Goal: Book appointment/travel/reservation

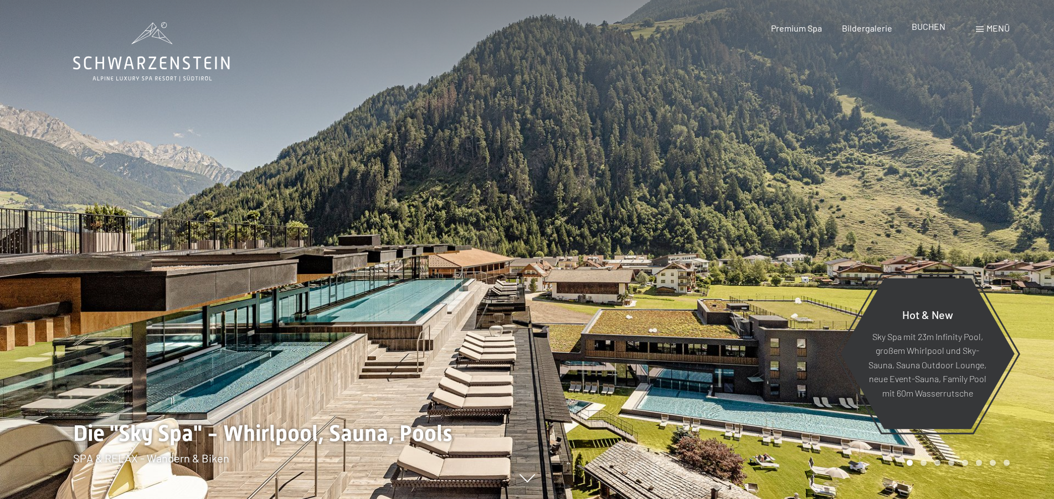
click at [927, 26] on span "BUCHEN" at bounding box center [929, 26] width 34 height 11
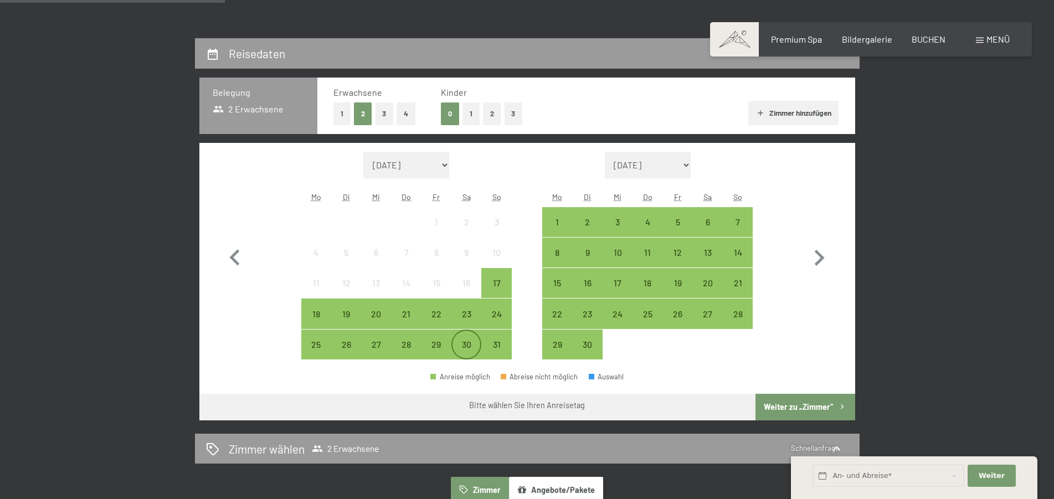
scroll to position [226, 0]
click at [434, 343] on div "29" at bounding box center [437, 354] width 28 height 28
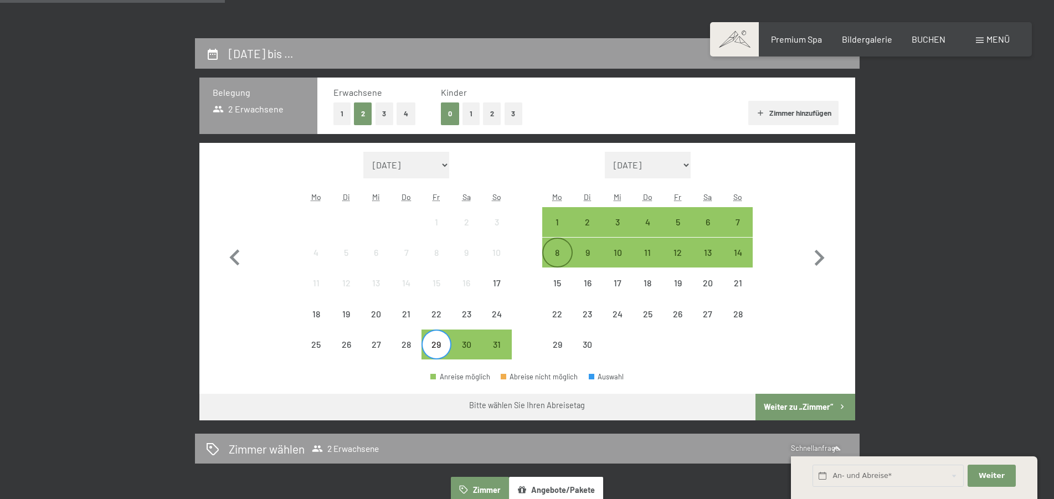
click at [558, 250] on div "8" at bounding box center [557, 262] width 28 height 28
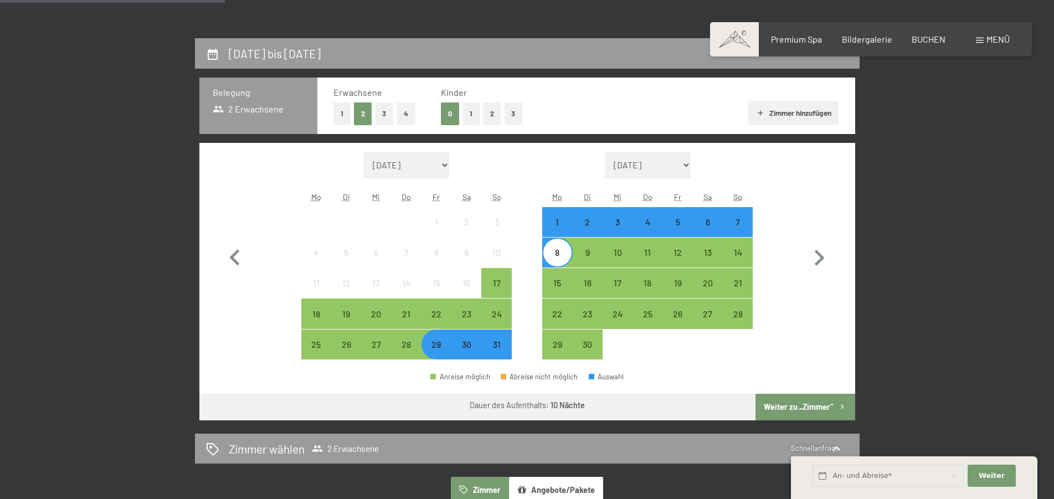
click at [787, 406] on button "Weiter zu „Zimmer“" at bounding box center [805, 407] width 99 height 27
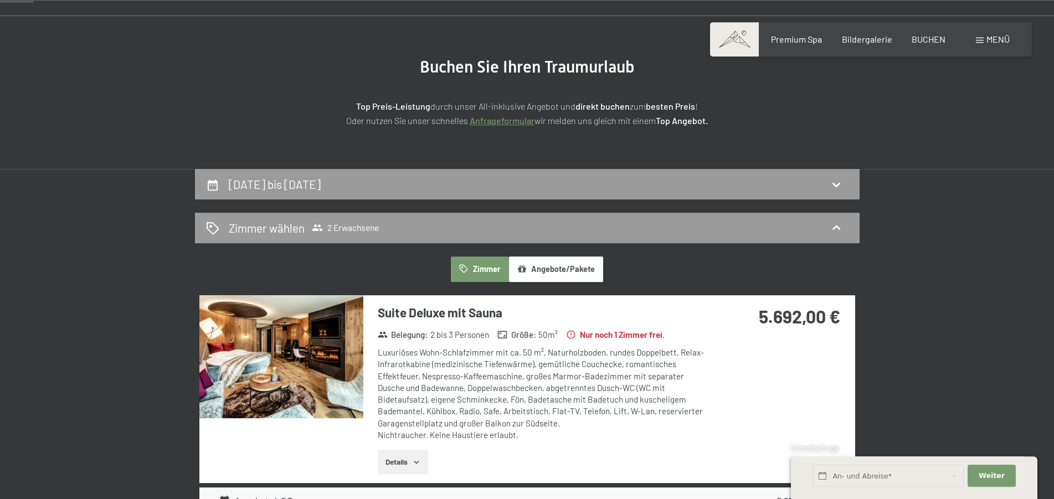
scroll to position [0, 0]
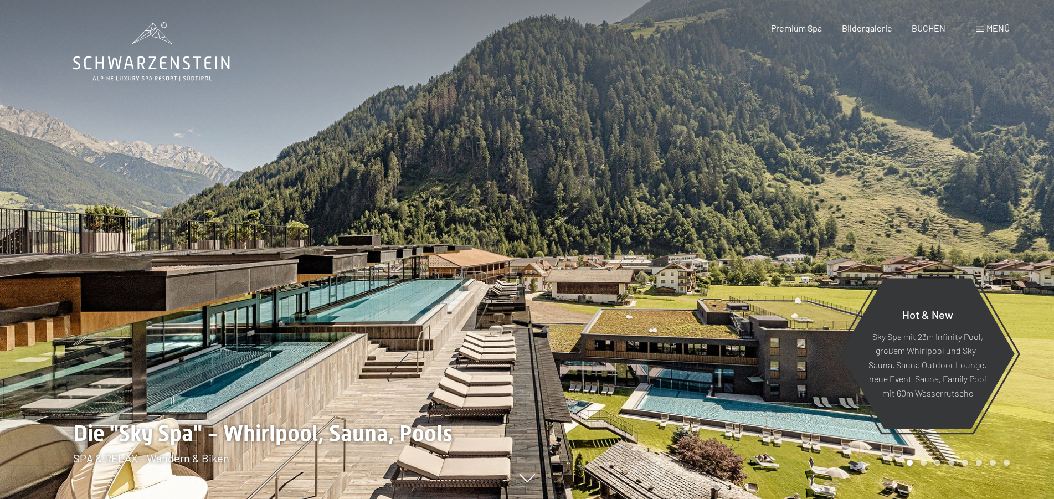
click at [994, 28] on span "Menü" at bounding box center [998, 28] width 23 height 11
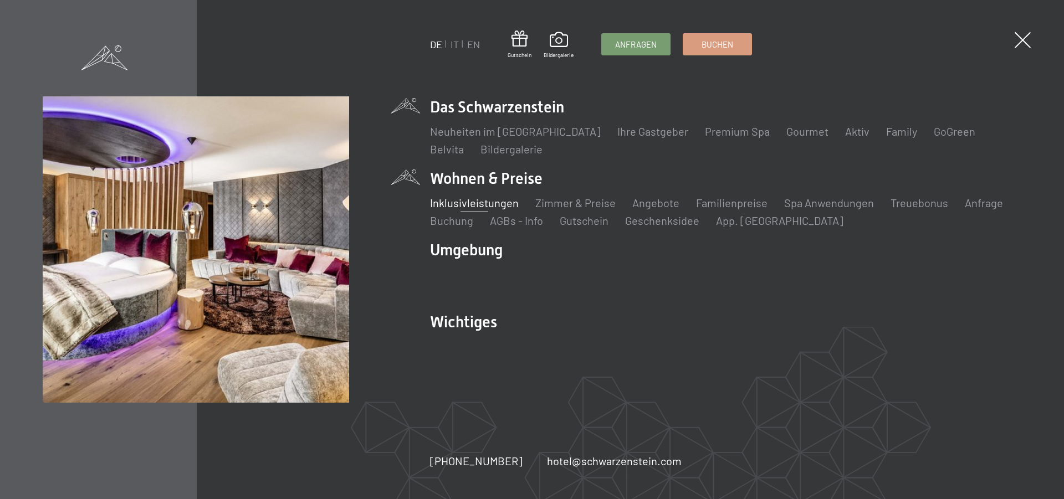
click at [482, 203] on link "Inklusivleistungen" at bounding box center [474, 202] width 89 height 13
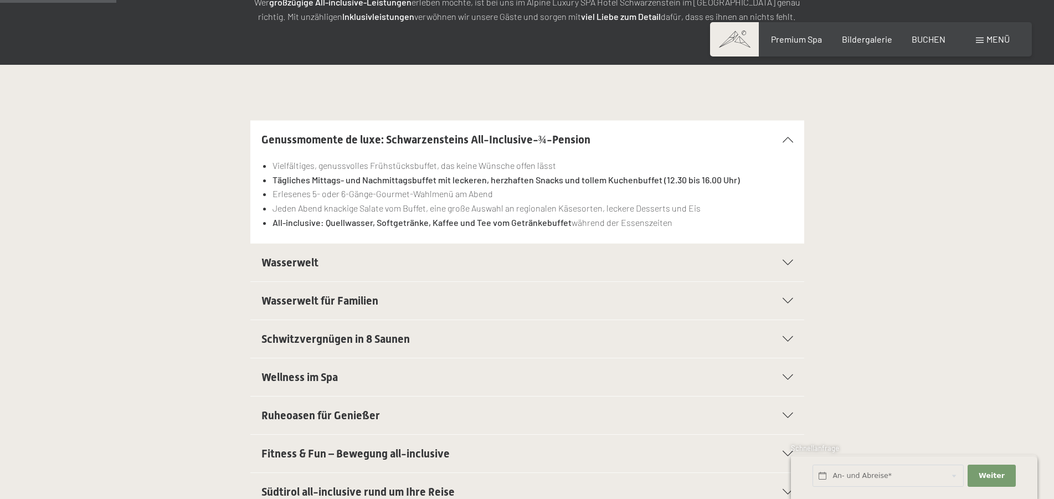
scroll to position [282, 0]
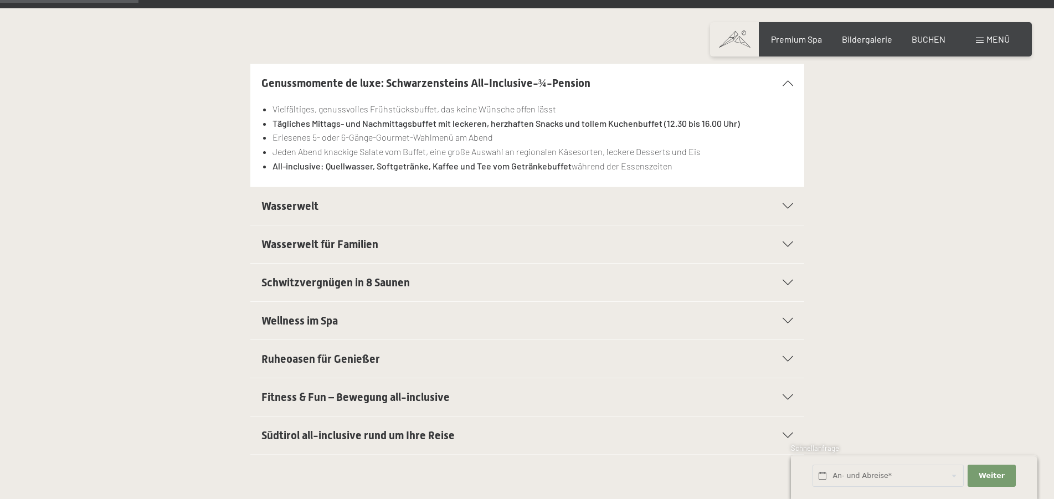
click at [356, 434] on span "Südtirol all-inclusive rund um Ihre Reise" at bounding box center [357, 435] width 193 height 13
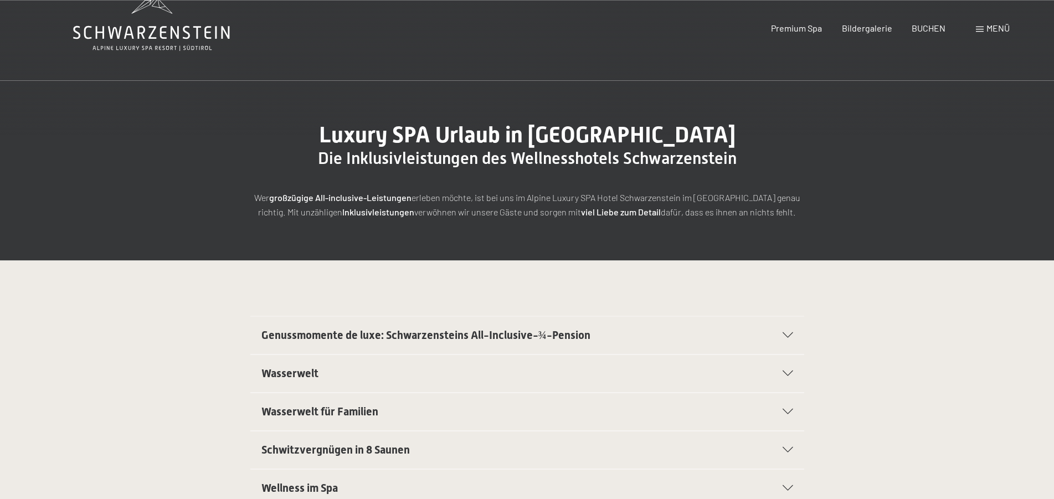
scroll to position [0, 0]
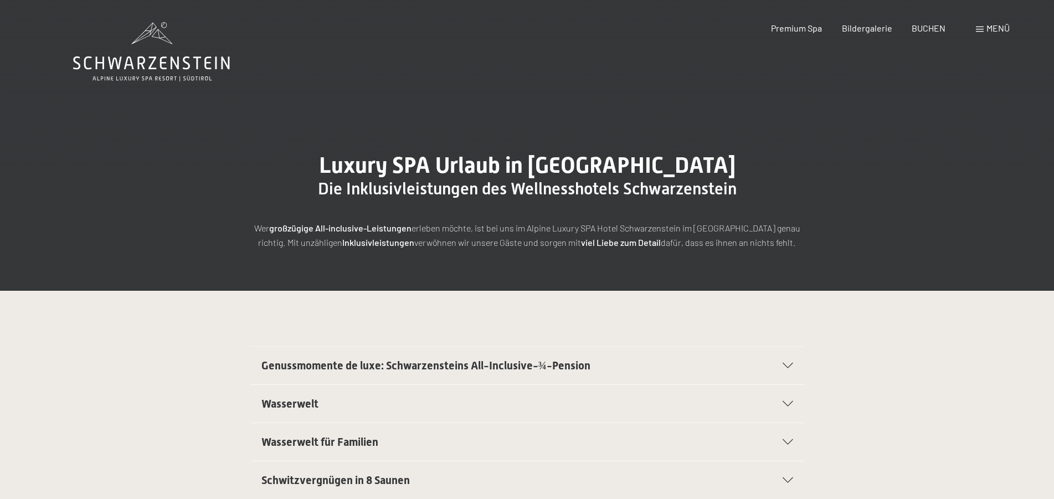
click at [426, 362] on span "Genussmomente de luxe: Schwarzensteins All-Inclusive-¾-Pension" at bounding box center [425, 365] width 329 height 13
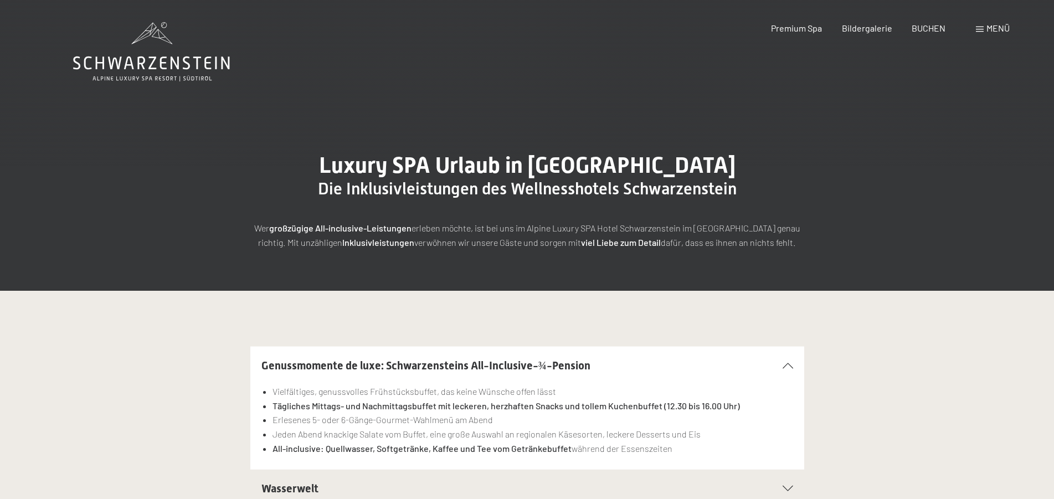
click at [1001, 27] on span "Menü" at bounding box center [998, 28] width 23 height 11
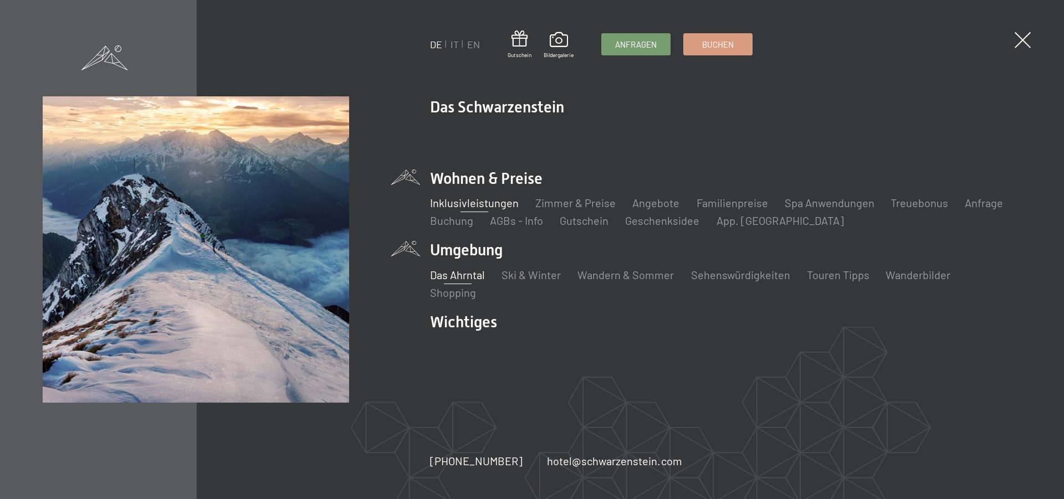
click at [469, 273] on link "Das Ahrntal" at bounding box center [457, 274] width 55 height 13
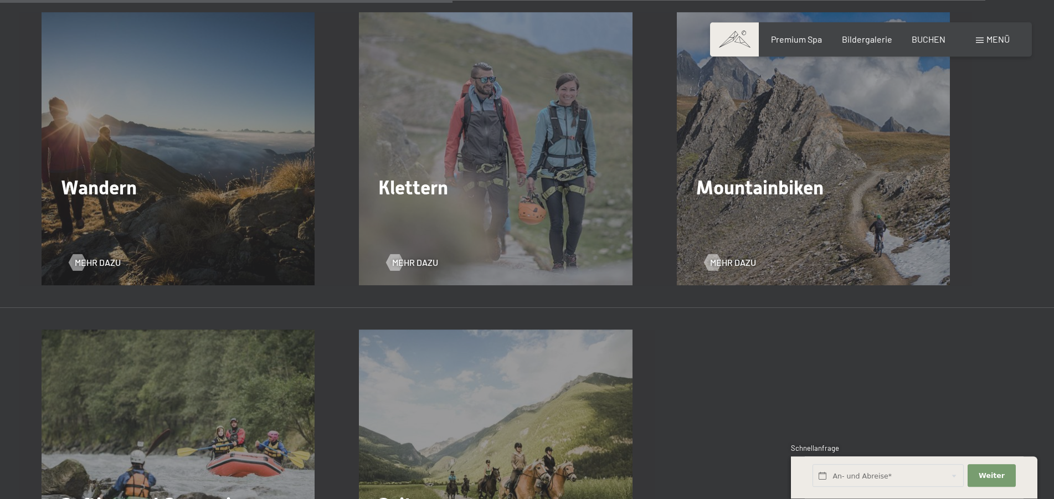
scroll to position [1808, 0]
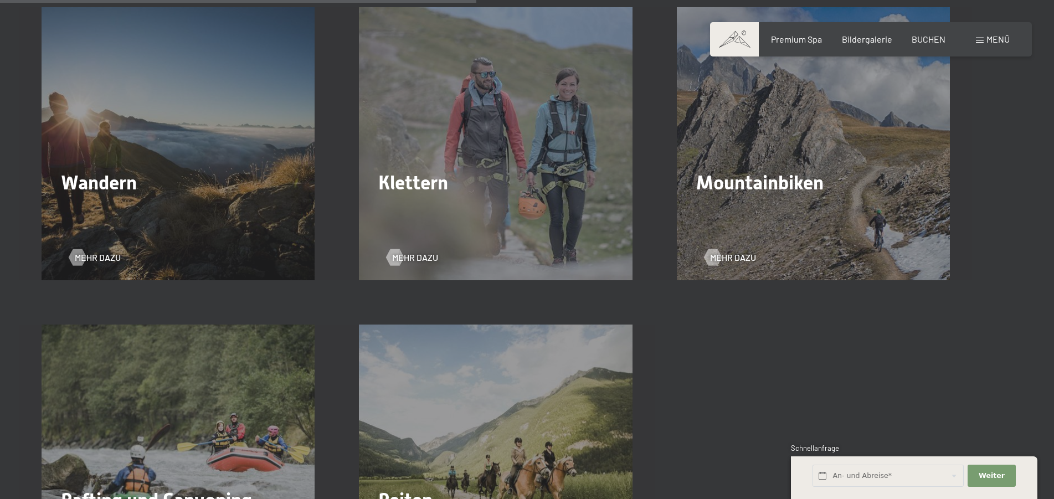
click at [172, 191] on h2 "Wandern" at bounding box center [178, 182] width 234 height 23
click at [96, 256] on span "Mehr dazu" at bounding box center [109, 257] width 46 height 12
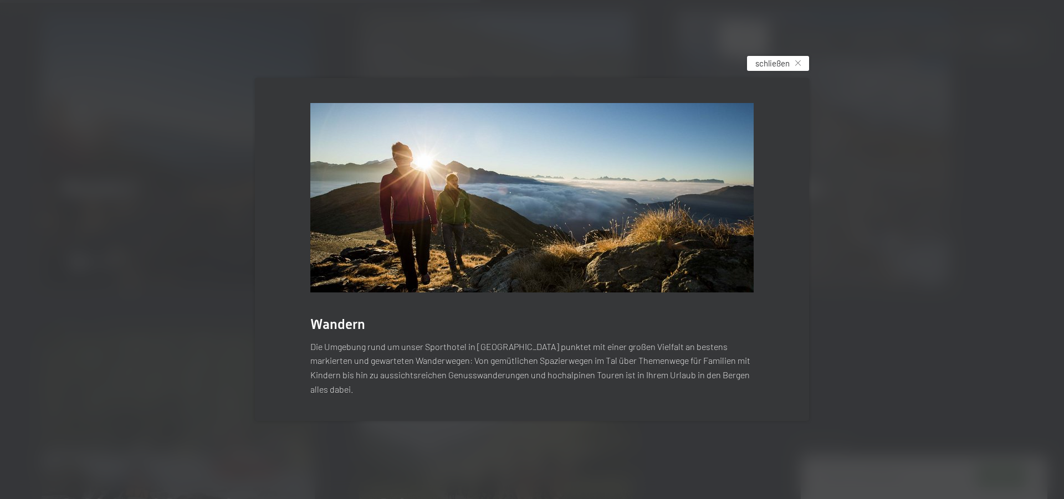
click at [797, 66] on icon at bounding box center [798, 63] width 6 height 6
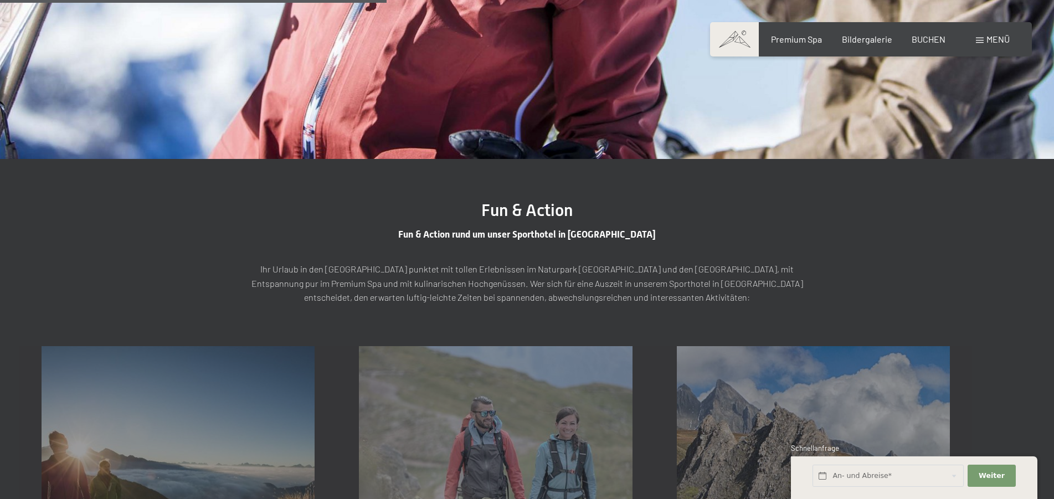
scroll to position [1073, 0]
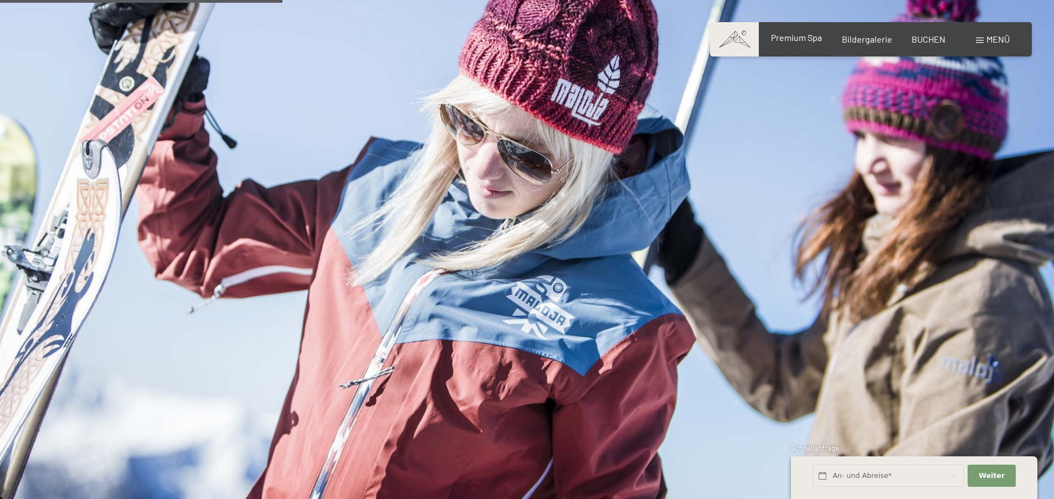
click at [795, 38] on span "Premium Spa" at bounding box center [796, 37] width 51 height 11
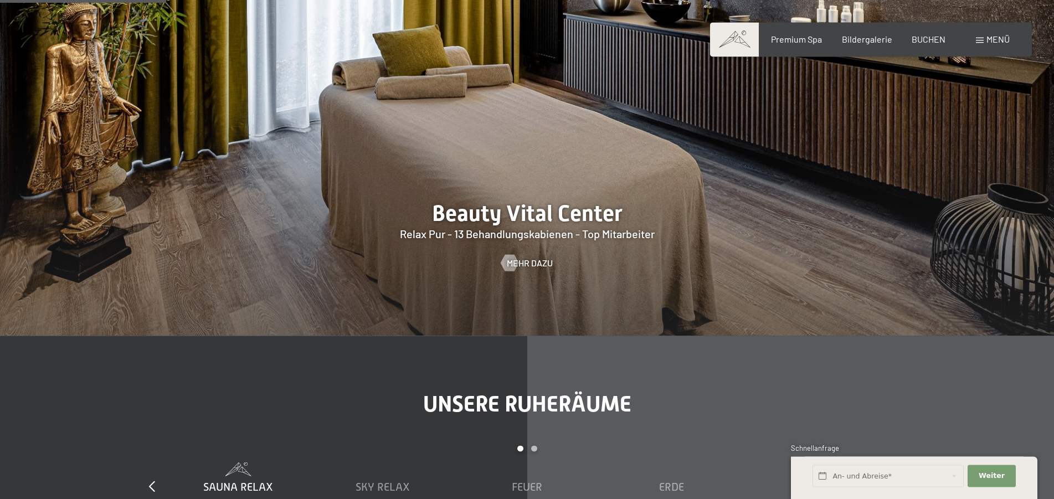
scroll to position [1299, 0]
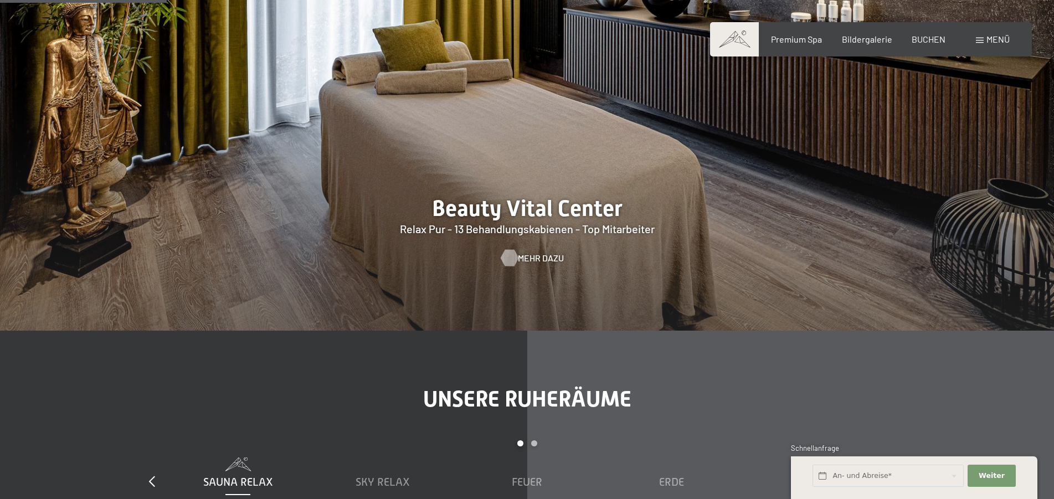
click at [513, 258] on div at bounding box center [509, 258] width 9 height 17
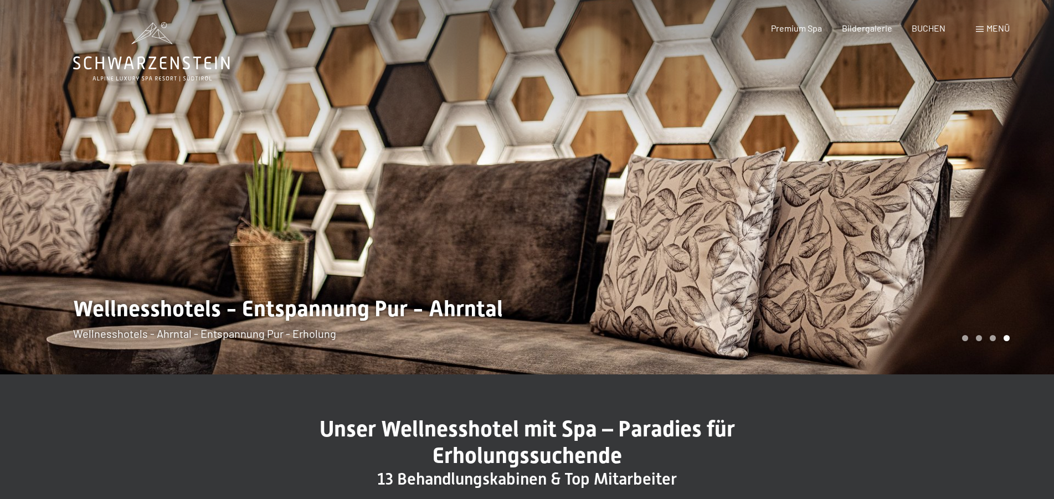
click at [995, 25] on span "Menü" at bounding box center [998, 28] width 23 height 11
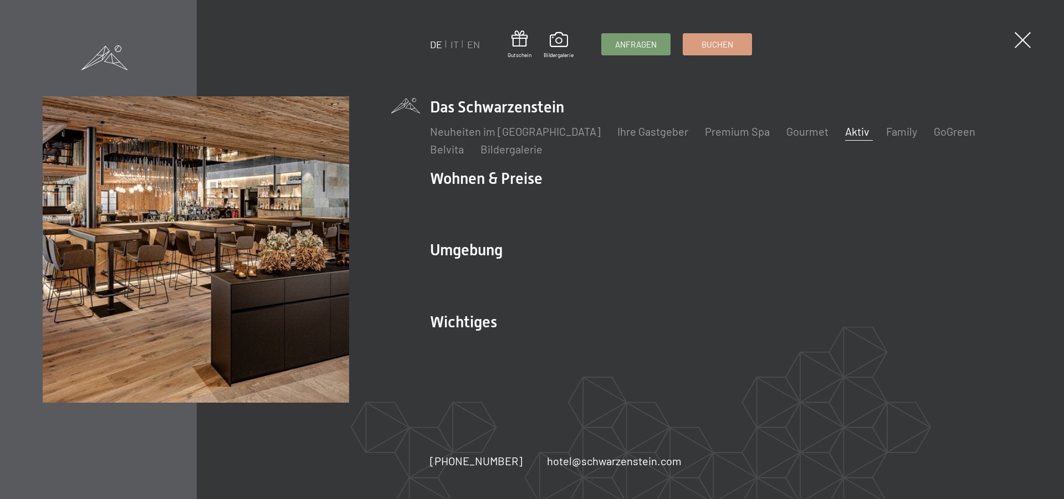
click at [845, 131] on link "Aktiv" at bounding box center [857, 131] width 24 height 13
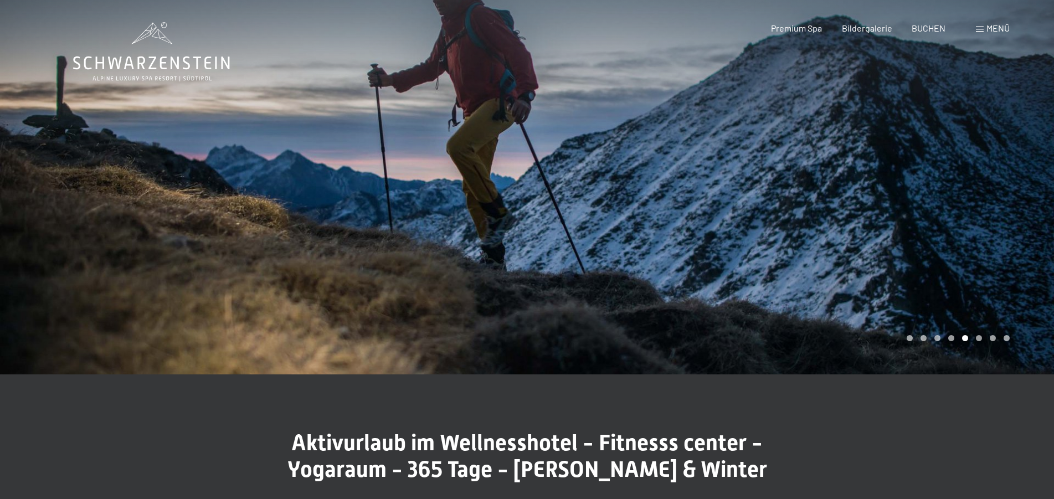
click at [887, 189] on div at bounding box center [790, 187] width 527 height 374
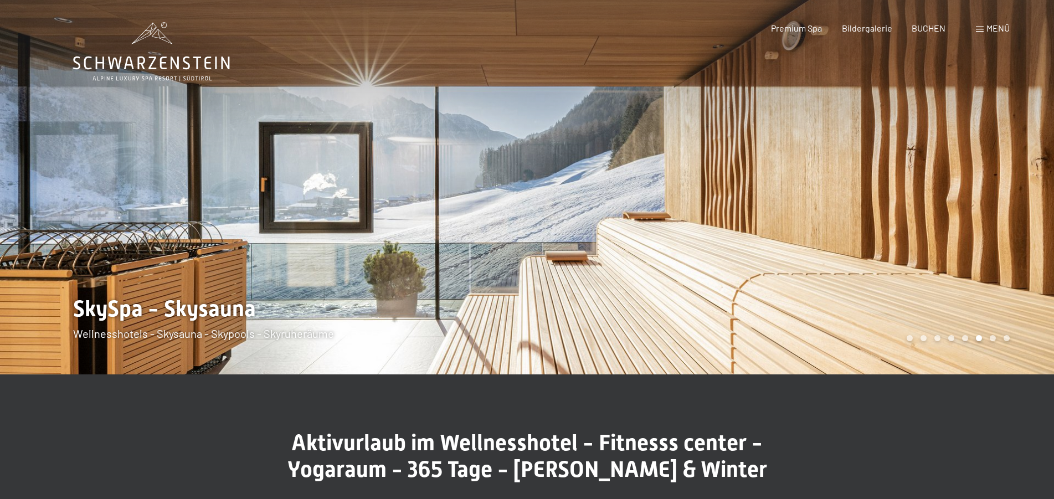
click at [887, 189] on div at bounding box center [790, 187] width 527 height 374
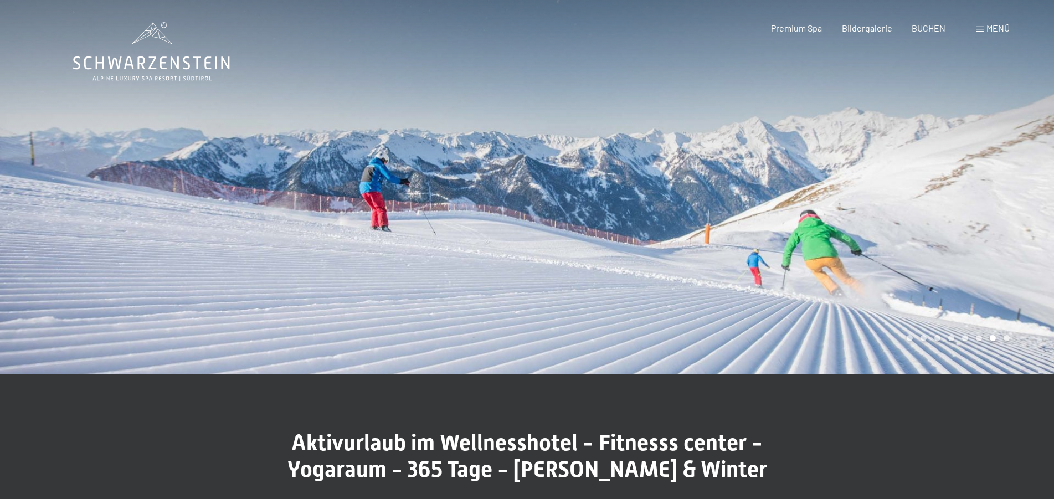
click at [887, 189] on div at bounding box center [790, 187] width 527 height 374
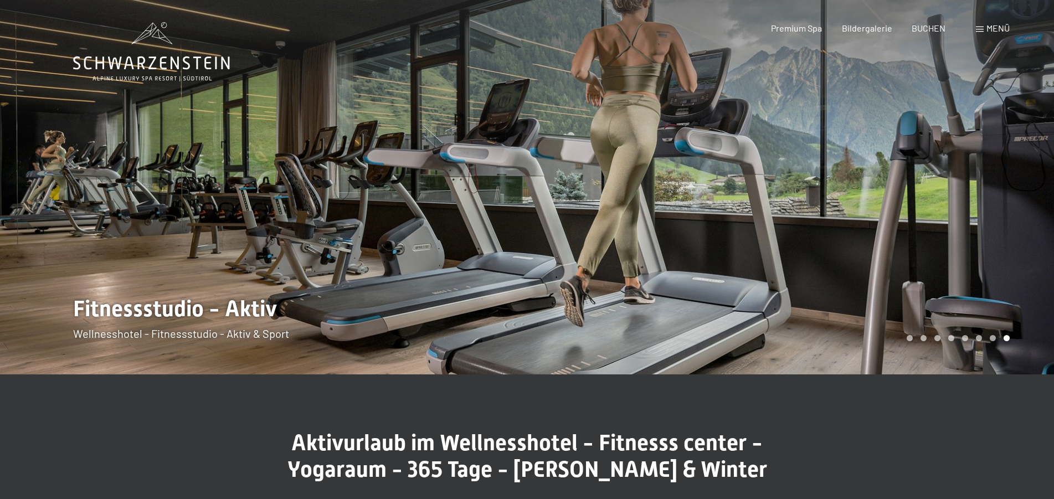
click at [887, 189] on div at bounding box center [790, 187] width 527 height 374
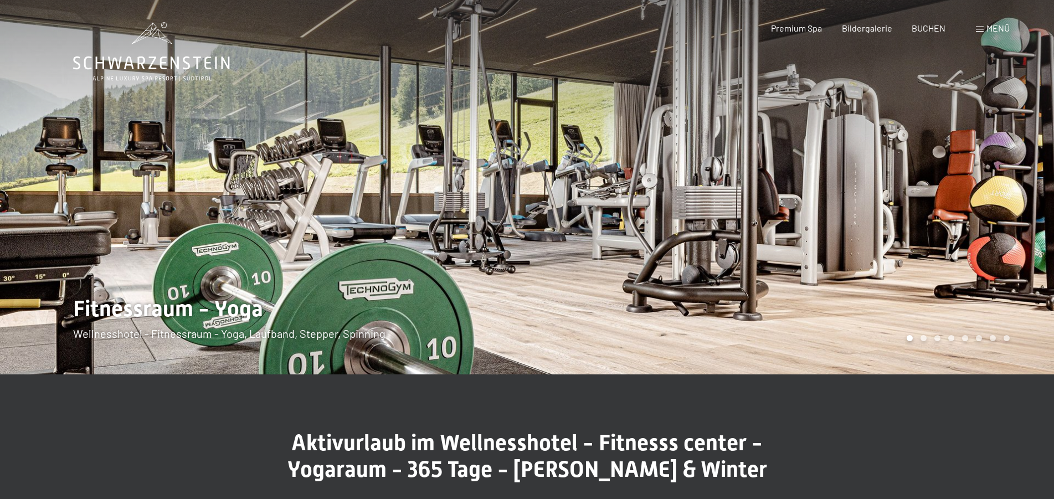
click at [887, 189] on div at bounding box center [790, 187] width 527 height 374
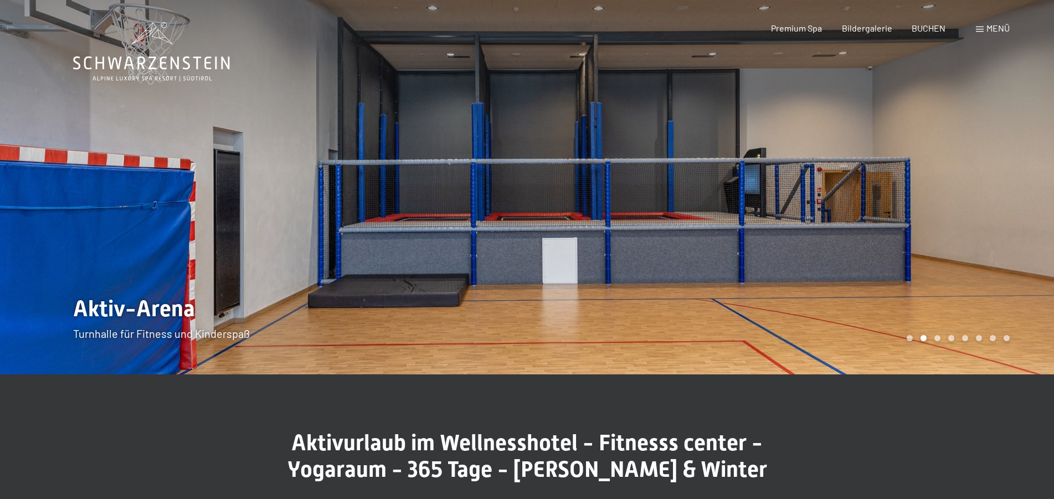
click at [887, 189] on div at bounding box center [790, 187] width 527 height 374
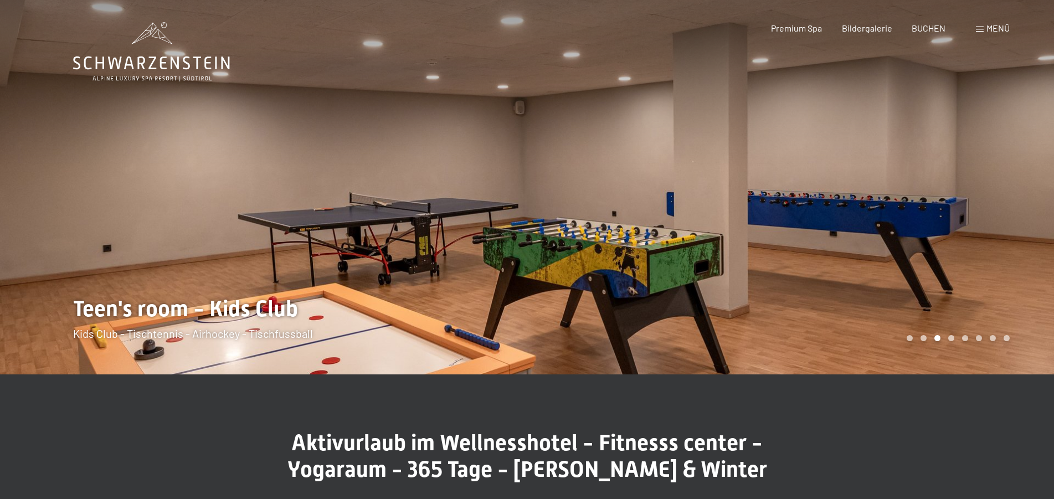
click at [887, 189] on div at bounding box center [790, 187] width 527 height 374
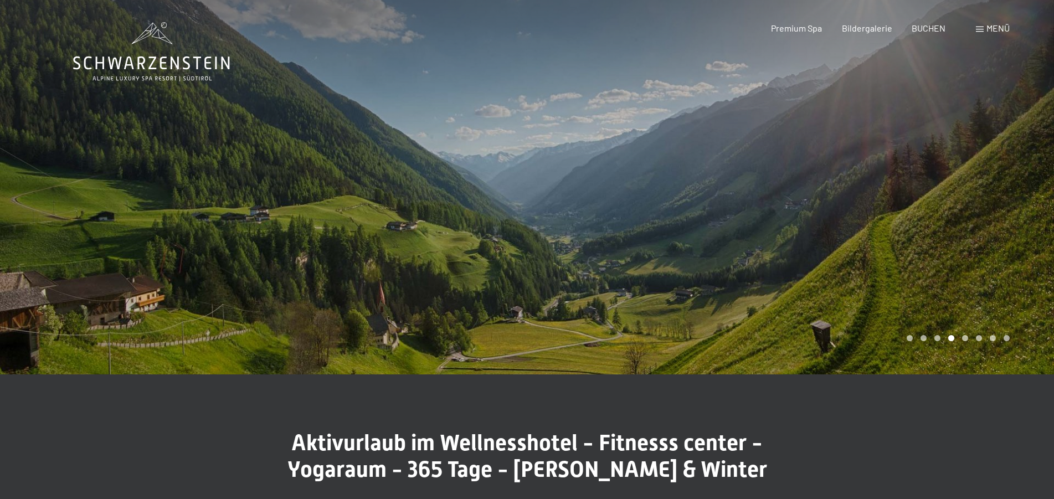
click at [887, 189] on div at bounding box center [790, 187] width 527 height 374
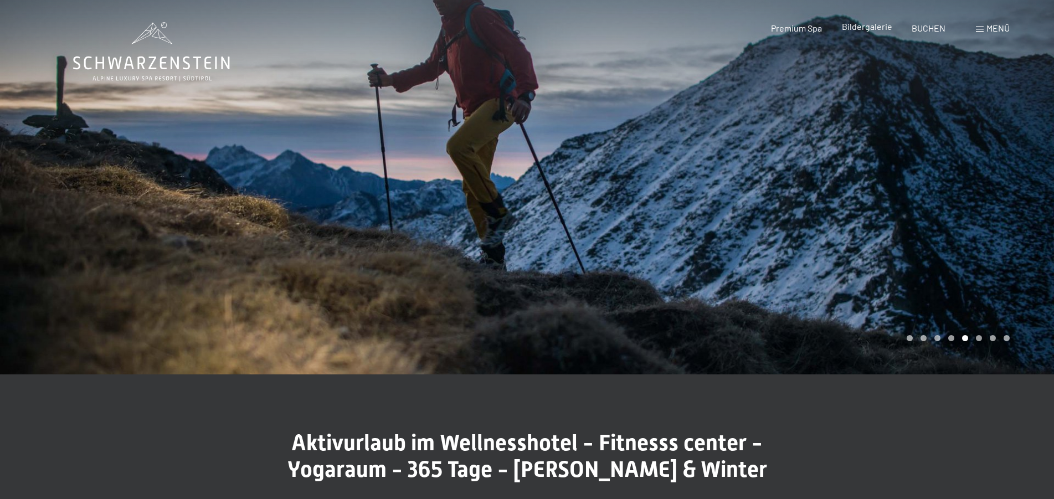
click at [871, 26] on span "Bildergalerie" at bounding box center [867, 26] width 50 height 11
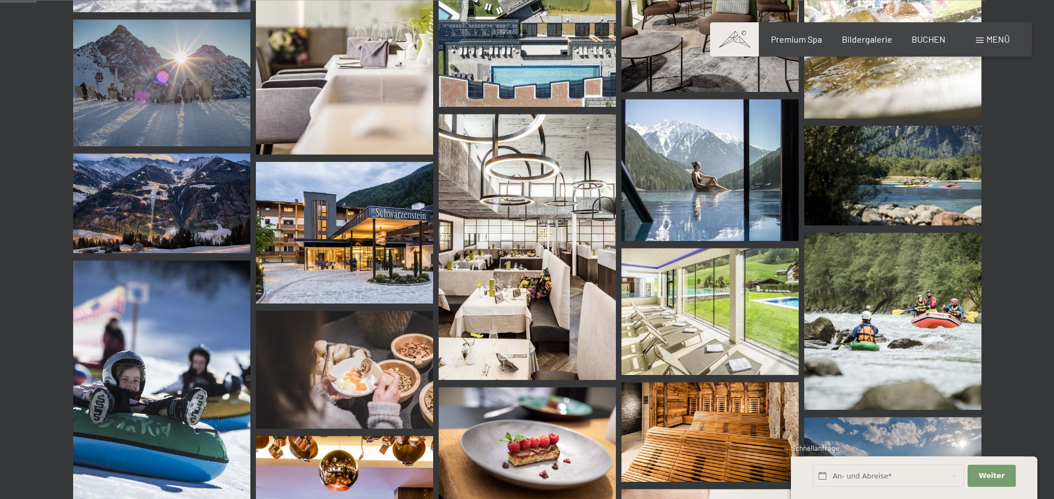
scroll to position [565, 0]
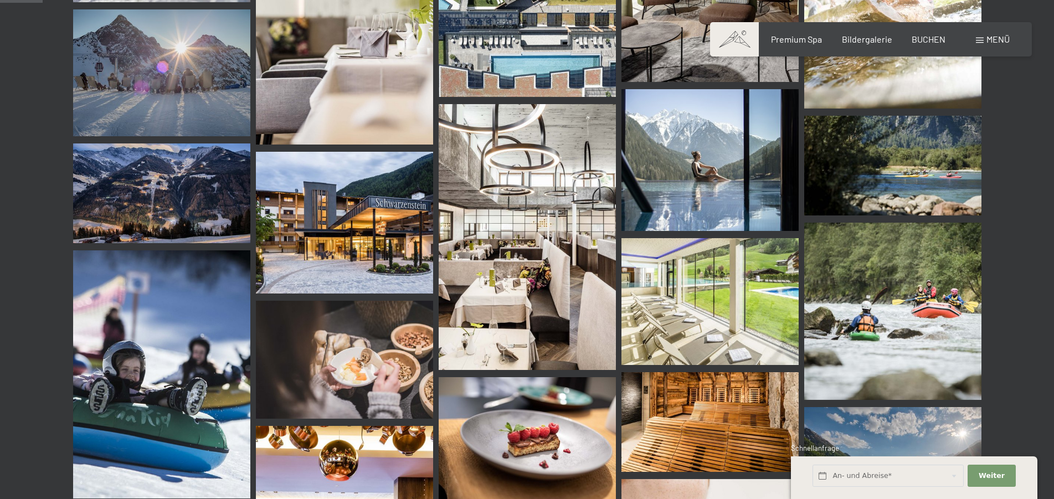
click at [195, 56] on img at bounding box center [161, 72] width 177 height 127
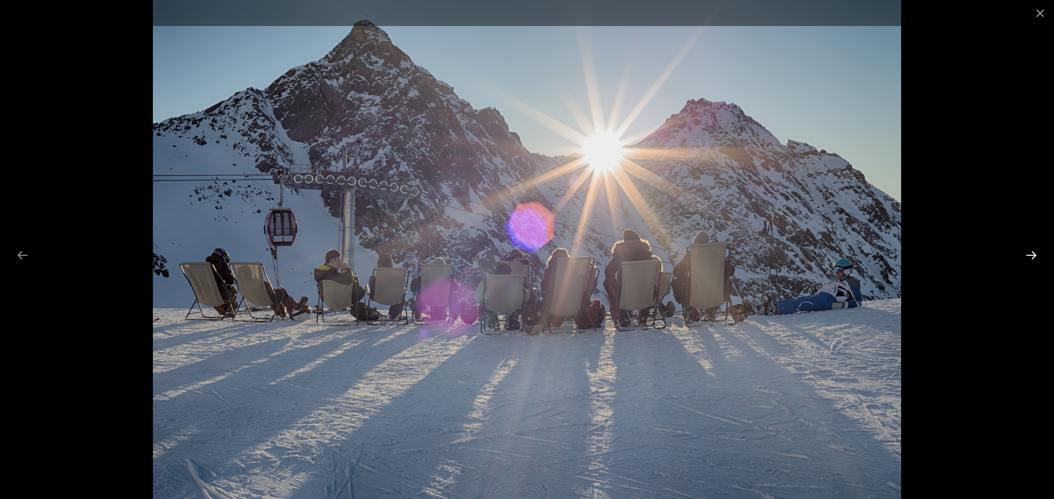
click at [1033, 255] on button "Next slide" at bounding box center [1031, 255] width 23 height 22
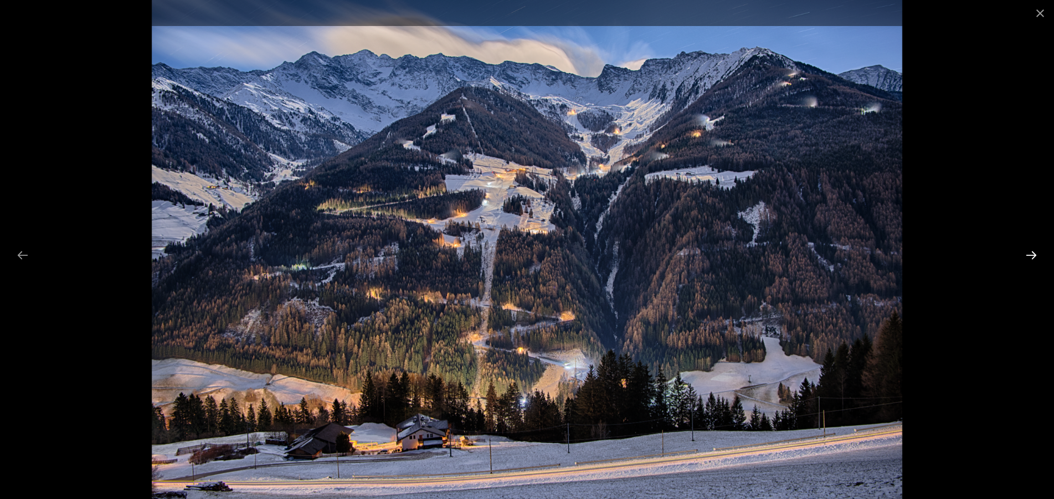
click at [1033, 255] on button "Next slide" at bounding box center [1031, 255] width 23 height 22
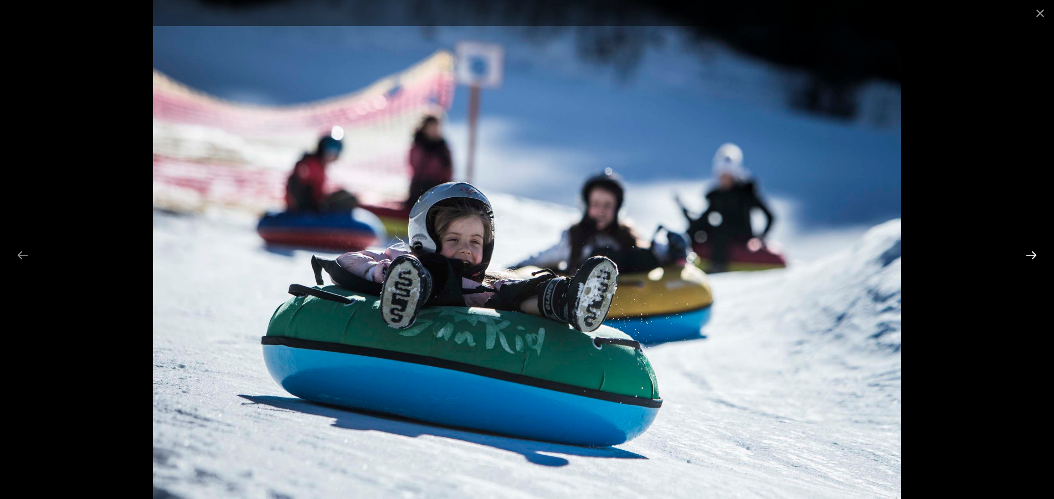
click at [1033, 255] on button "Next slide" at bounding box center [1031, 255] width 23 height 22
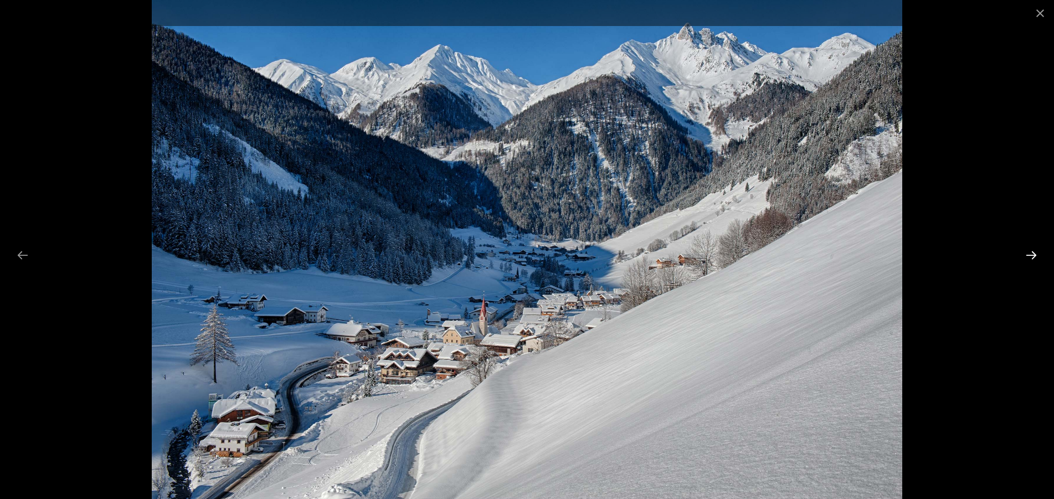
click at [1033, 255] on button "Next slide" at bounding box center [1031, 255] width 23 height 22
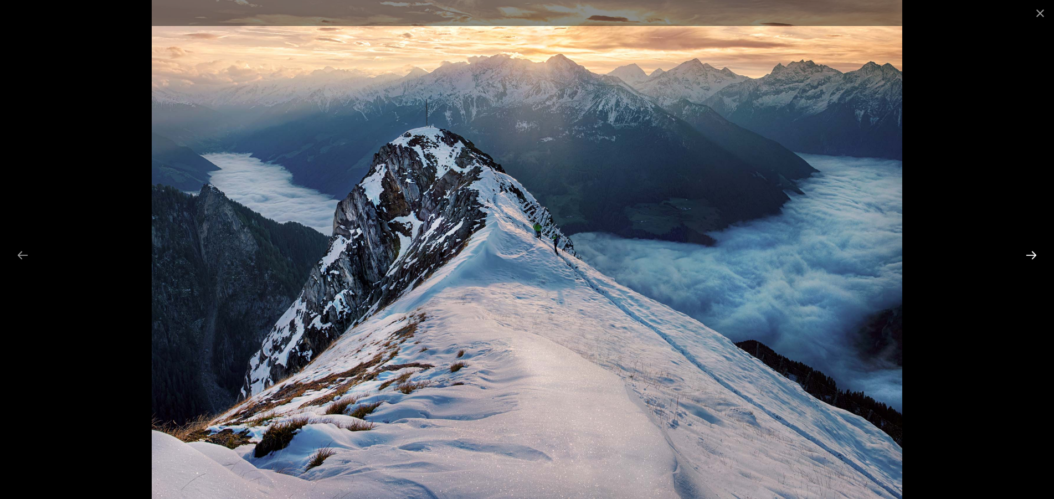
click at [1033, 255] on button "Next slide" at bounding box center [1031, 255] width 23 height 22
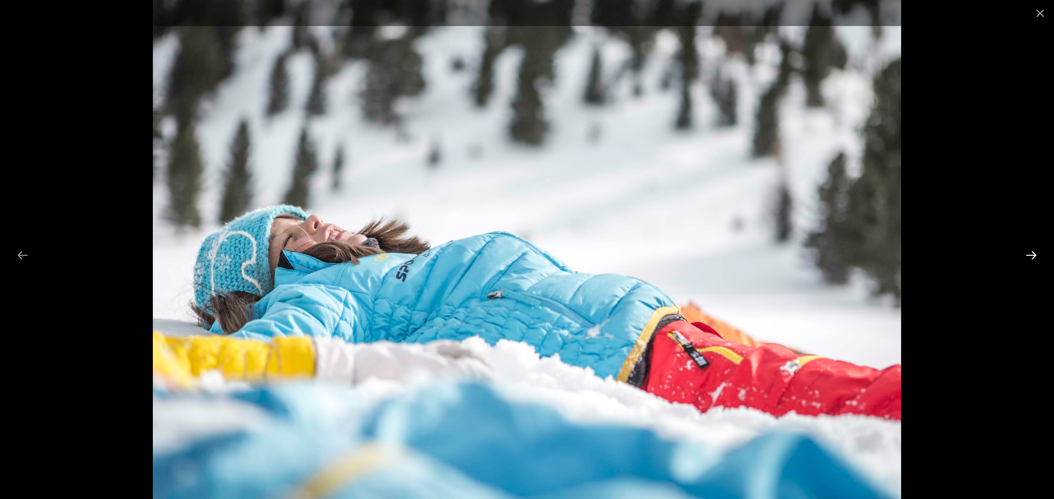
click at [1033, 255] on button "Next slide" at bounding box center [1031, 255] width 23 height 22
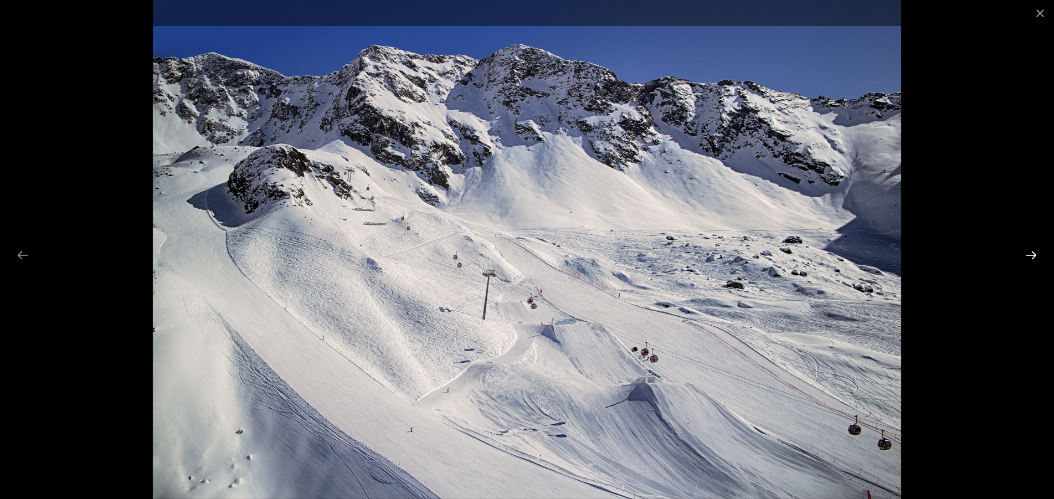
click at [1033, 255] on button "Next slide" at bounding box center [1031, 255] width 23 height 22
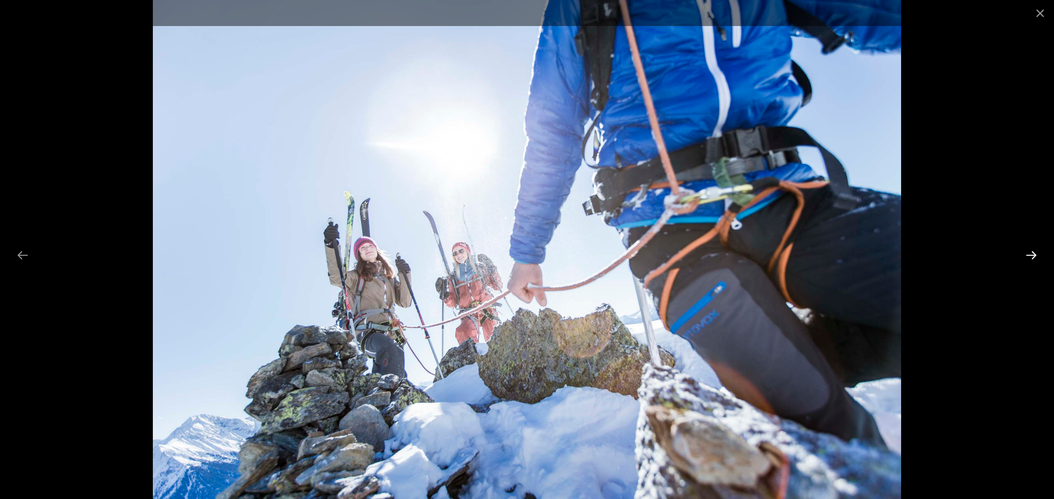
click at [1033, 255] on button "Next slide" at bounding box center [1031, 255] width 23 height 22
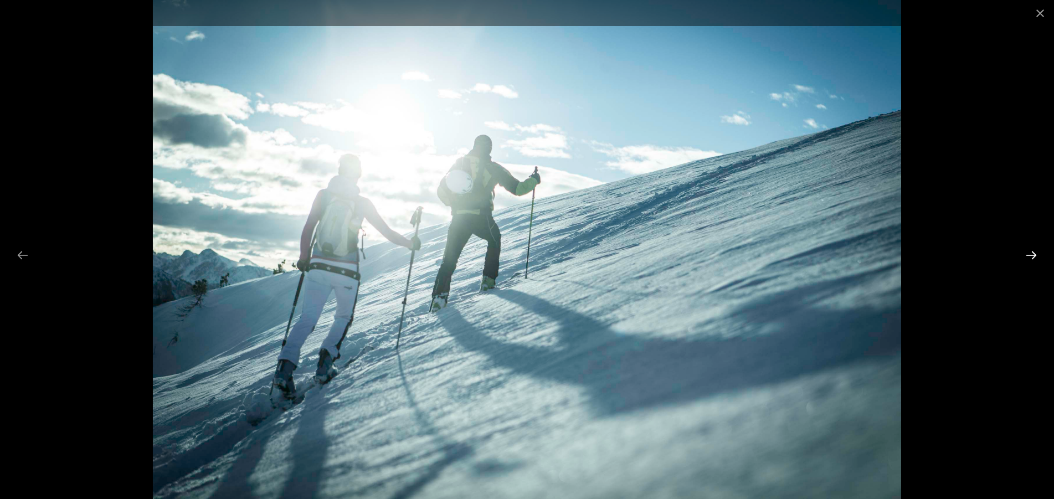
click at [1033, 255] on button "Next slide" at bounding box center [1031, 255] width 23 height 22
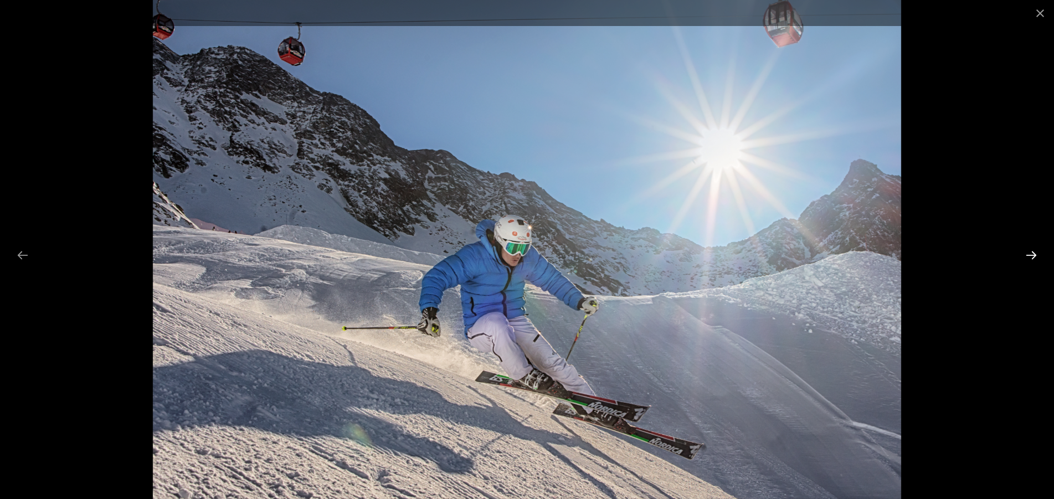
click at [1033, 255] on button "Next slide" at bounding box center [1031, 255] width 23 height 22
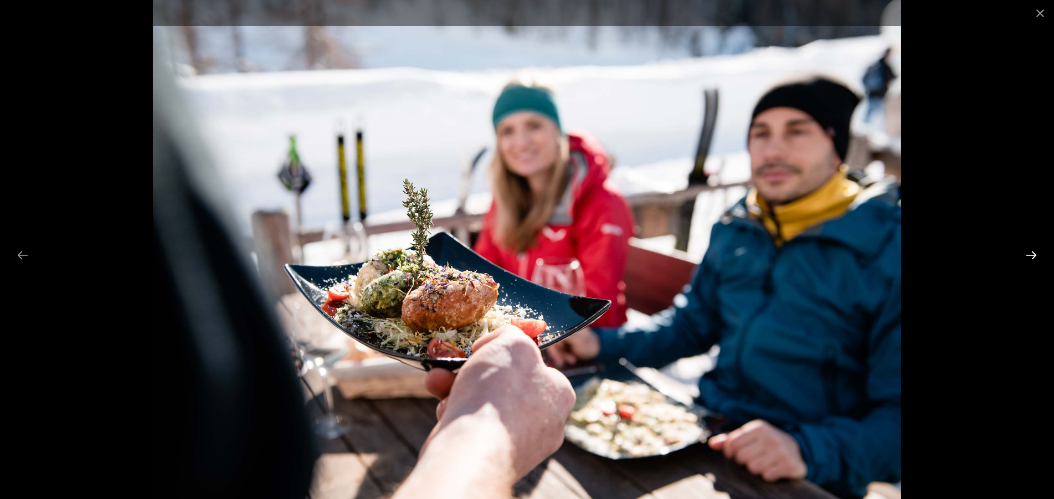
click at [1033, 255] on button "Next slide" at bounding box center [1031, 255] width 23 height 22
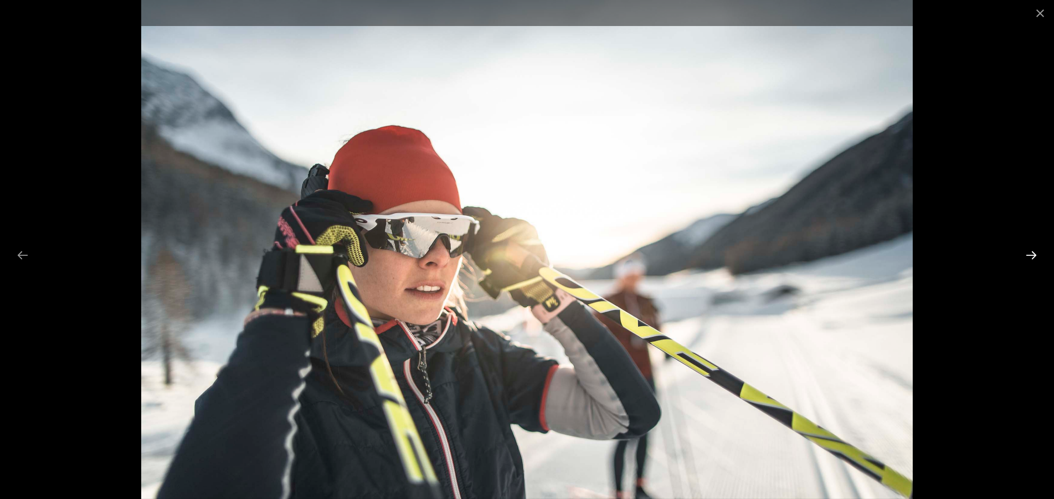
click at [1033, 255] on button "Next slide" at bounding box center [1031, 255] width 23 height 22
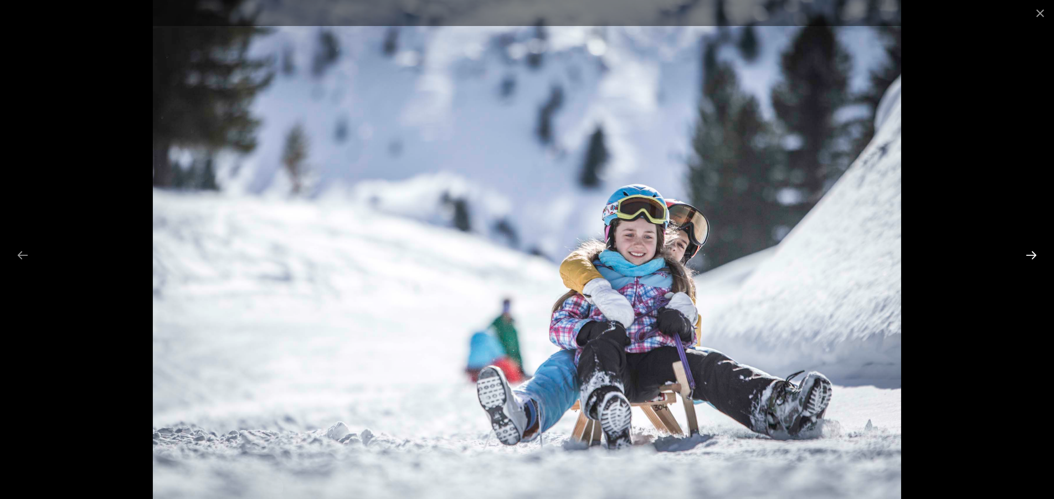
click at [1033, 255] on button "Next slide" at bounding box center [1031, 255] width 23 height 22
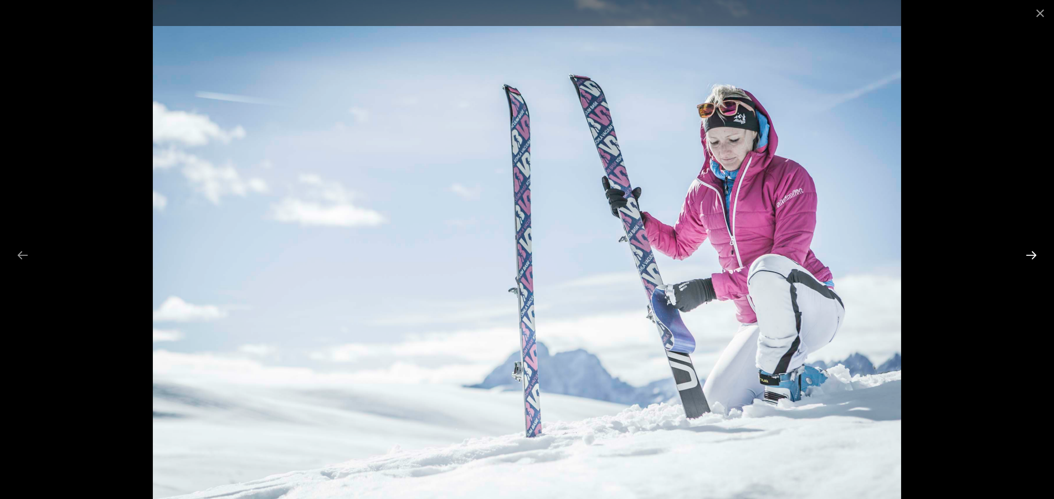
click at [1033, 255] on button "Next slide" at bounding box center [1031, 255] width 23 height 22
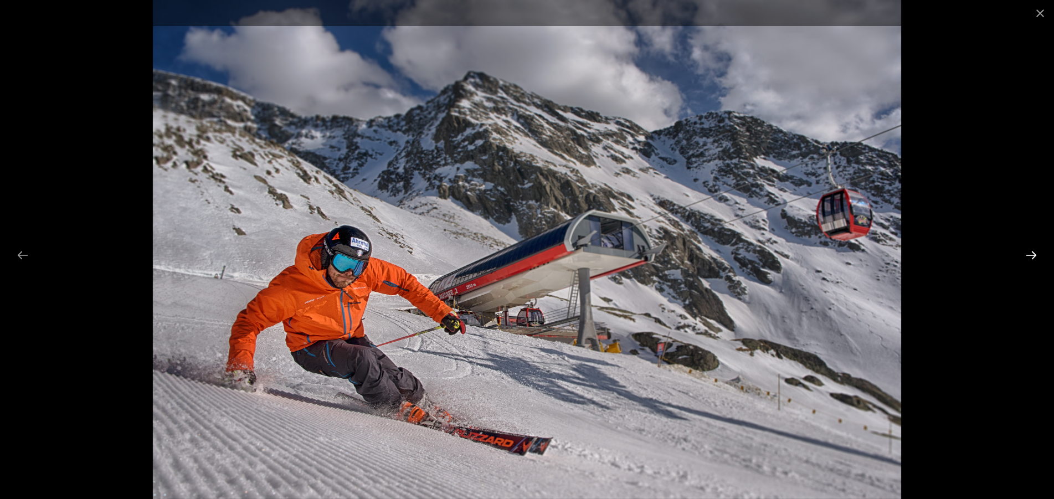
click at [1033, 255] on button "Next slide" at bounding box center [1031, 255] width 23 height 22
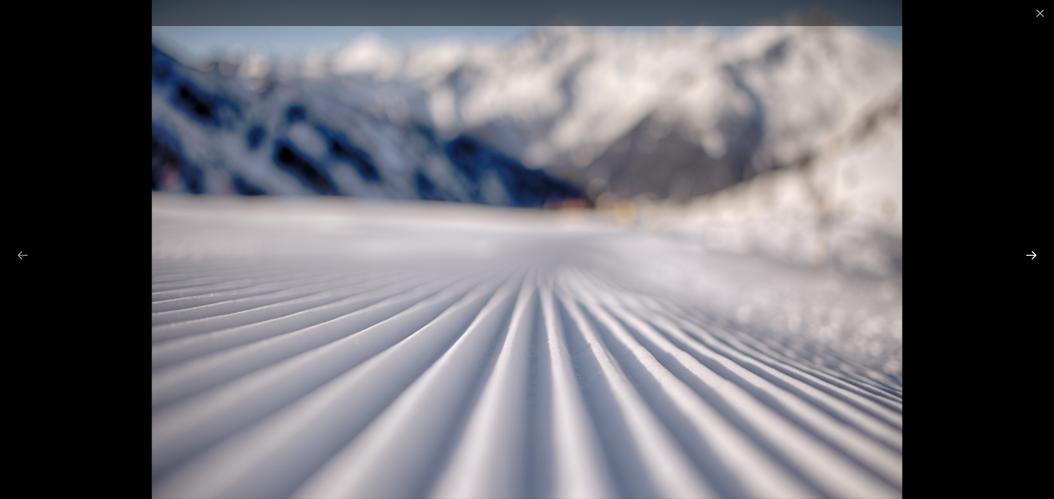
click at [1033, 255] on button "Next slide" at bounding box center [1031, 255] width 23 height 22
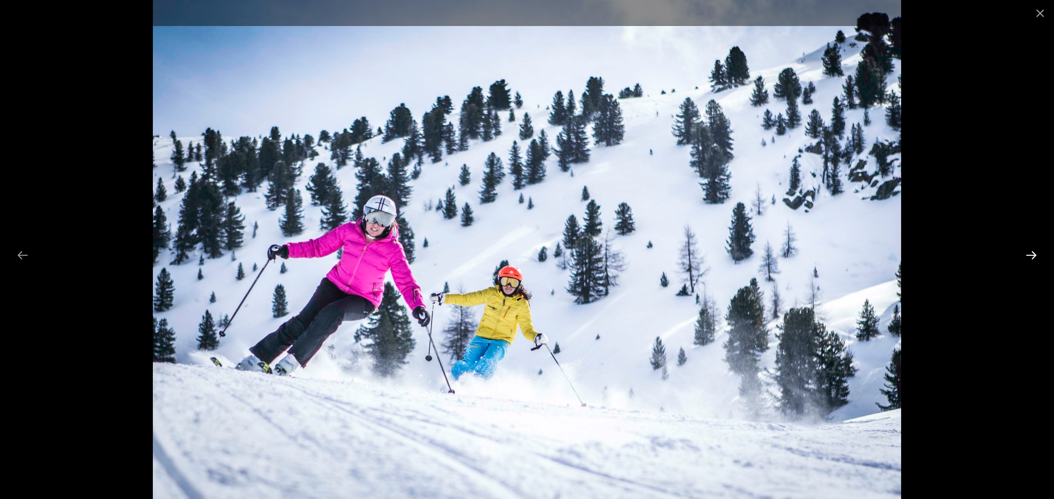
click at [1033, 255] on button "Next slide" at bounding box center [1031, 255] width 23 height 22
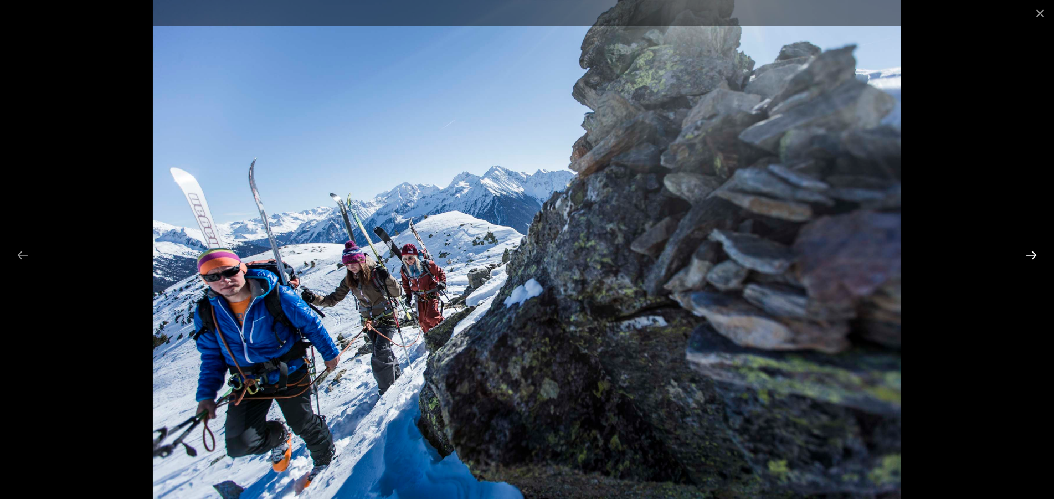
click at [1033, 255] on button "Next slide" at bounding box center [1031, 255] width 23 height 22
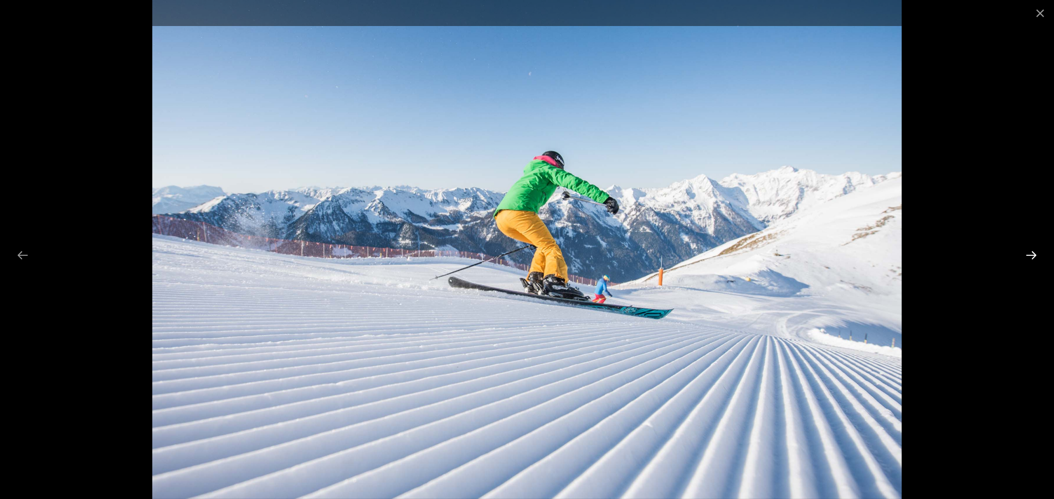
click at [1033, 255] on button "Next slide" at bounding box center [1031, 255] width 23 height 22
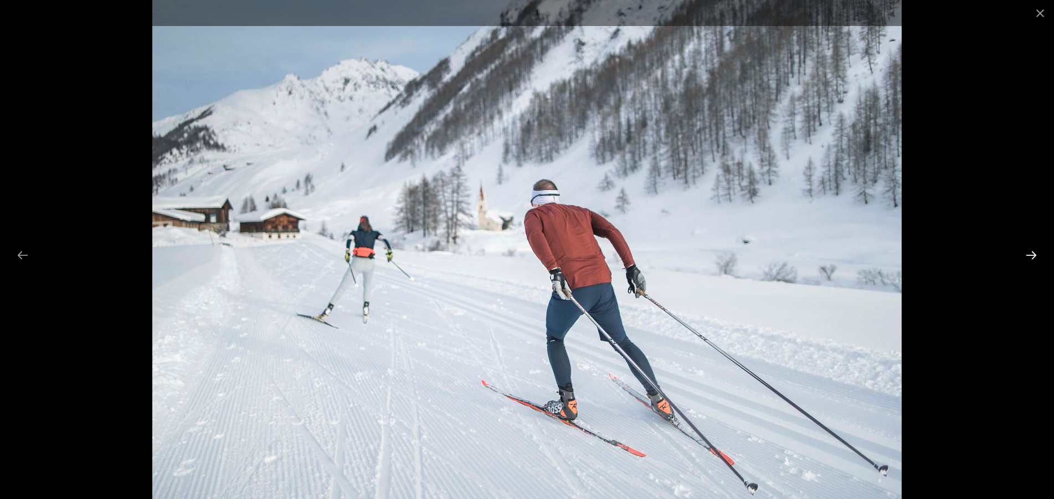
click at [1033, 255] on button "Next slide" at bounding box center [1031, 255] width 23 height 22
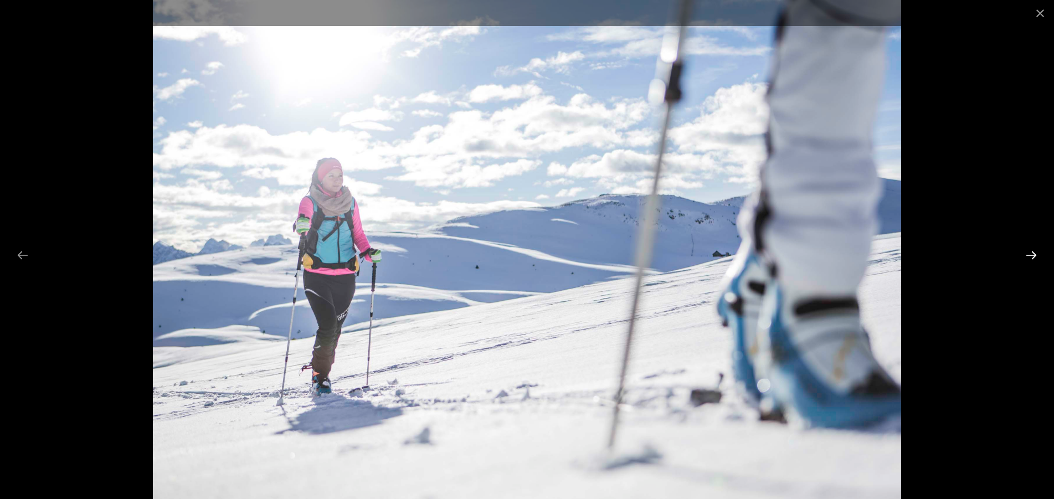
click at [1033, 255] on button "Next slide" at bounding box center [1031, 255] width 23 height 22
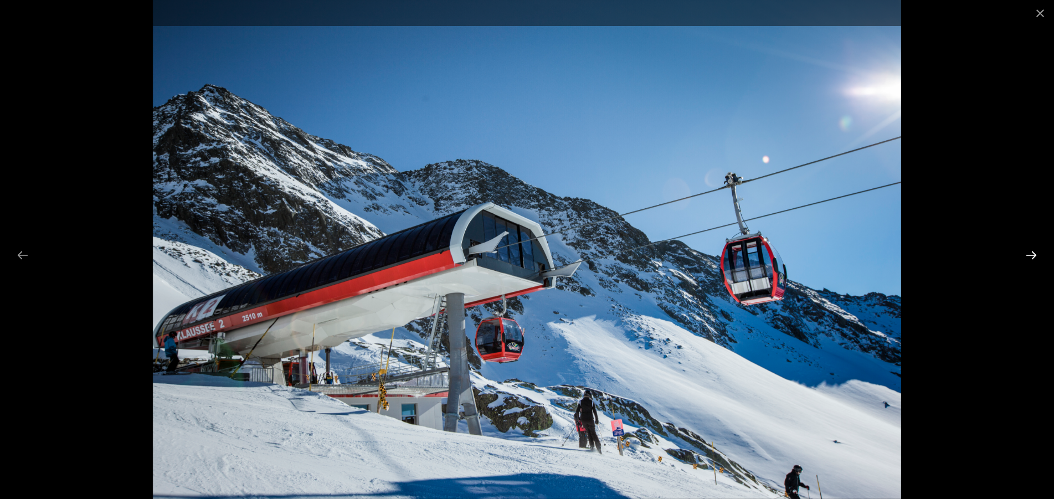
click at [1033, 255] on button "Next slide" at bounding box center [1031, 255] width 23 height 22
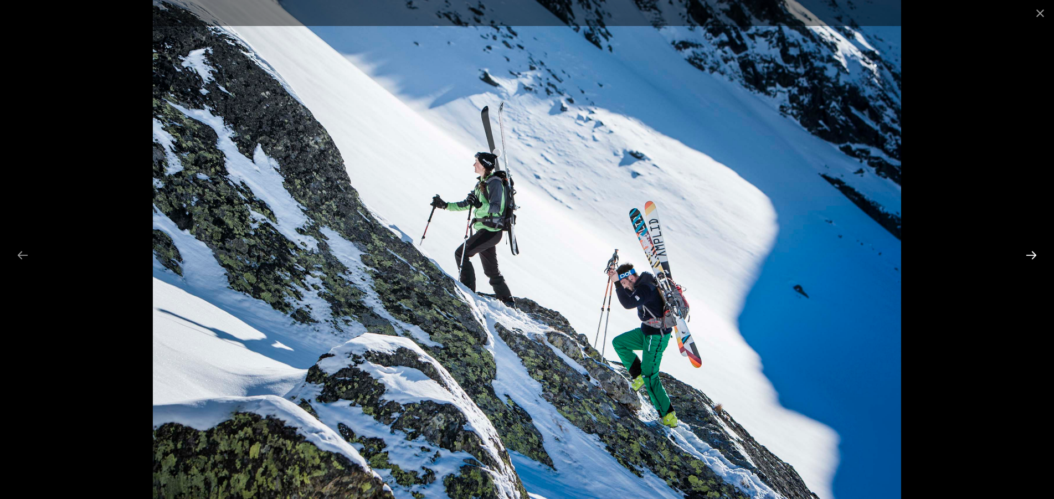
click at [1033, 255] on button "Next slide" at bounding box center [1031, 255] width 23 height 22
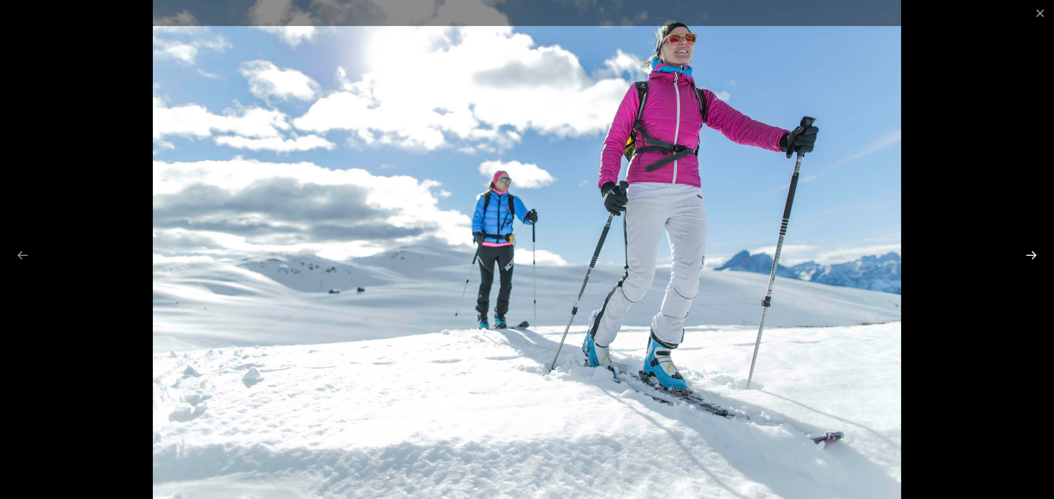
click at [1033, 255] on button "Next slide" at bounding box center [1031, 255] width 23 height 22
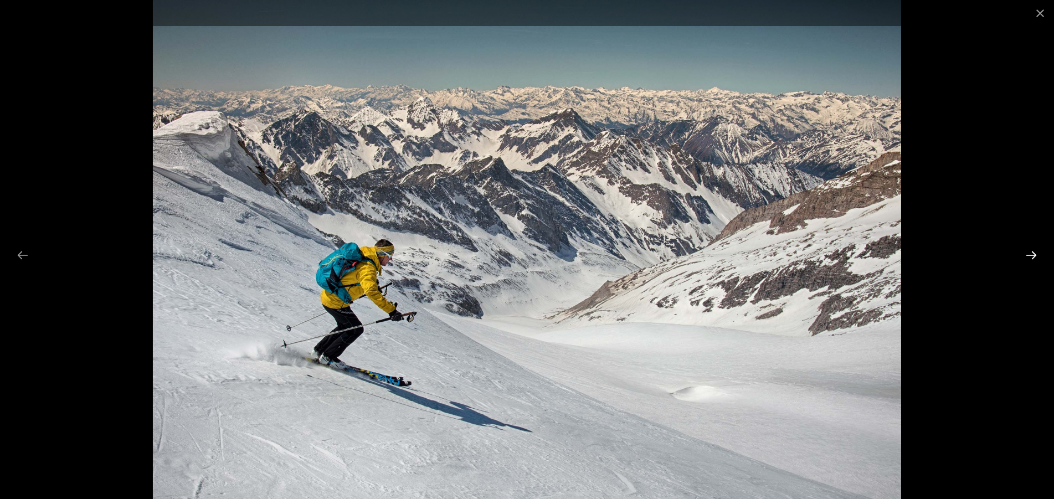
click at [1033, 255] on button "Next slide" at bounding box center [1031, 255] width 23 height 22
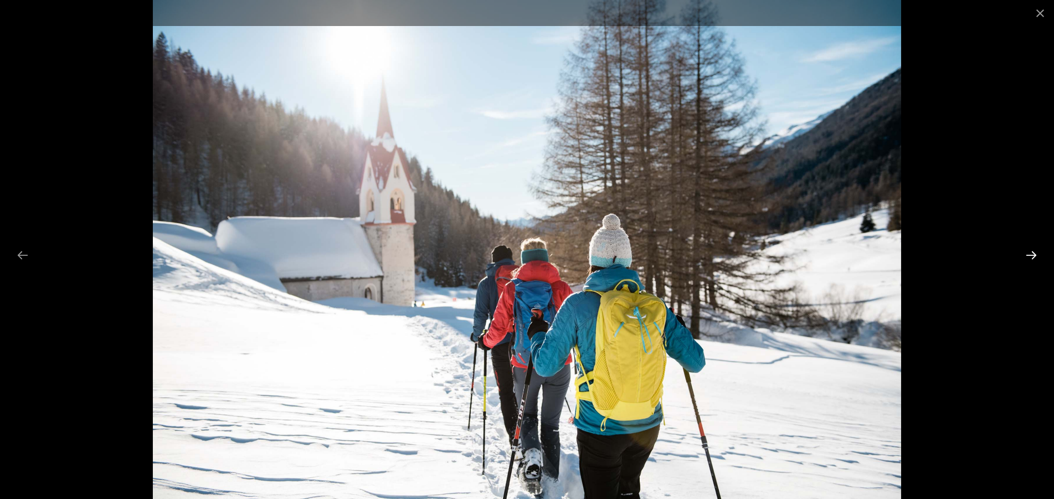
click at [1033, 255] on button "Next slide" at bounding box center [1031, 255] width 23 height 22
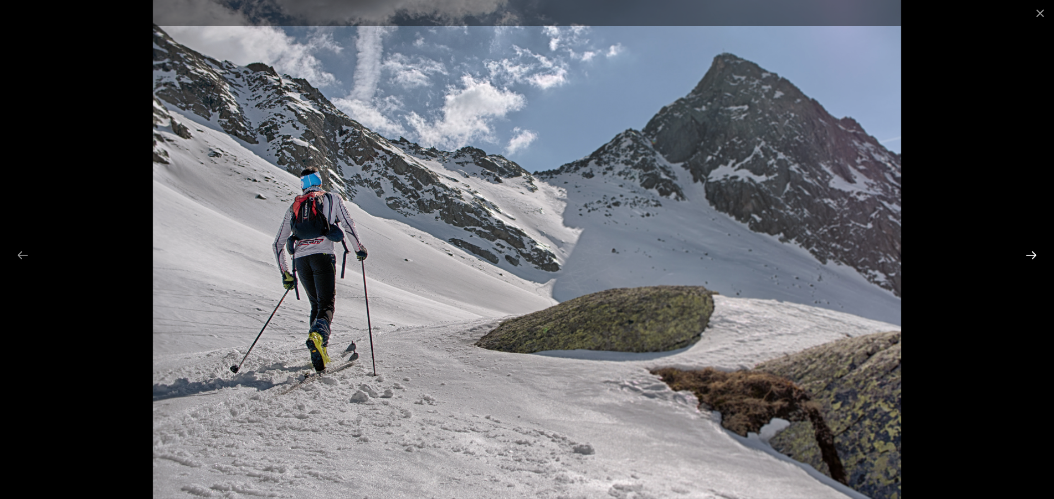
click at [1033, 255] on button "Next slide" at bounding box center [1031, 255] width 23 height 22
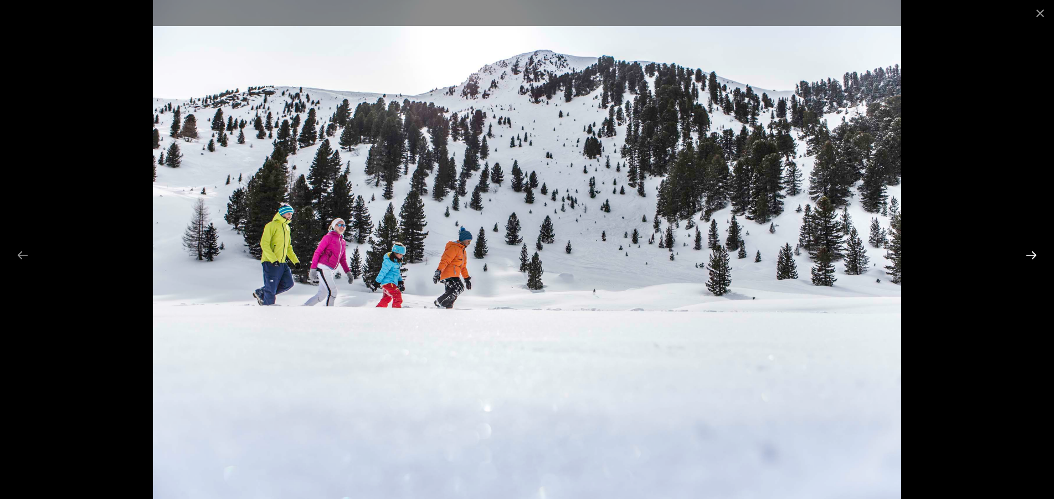
click at [1033, 255] on button "Next slide" at bounding box center [1031, 255] width 23 height 22
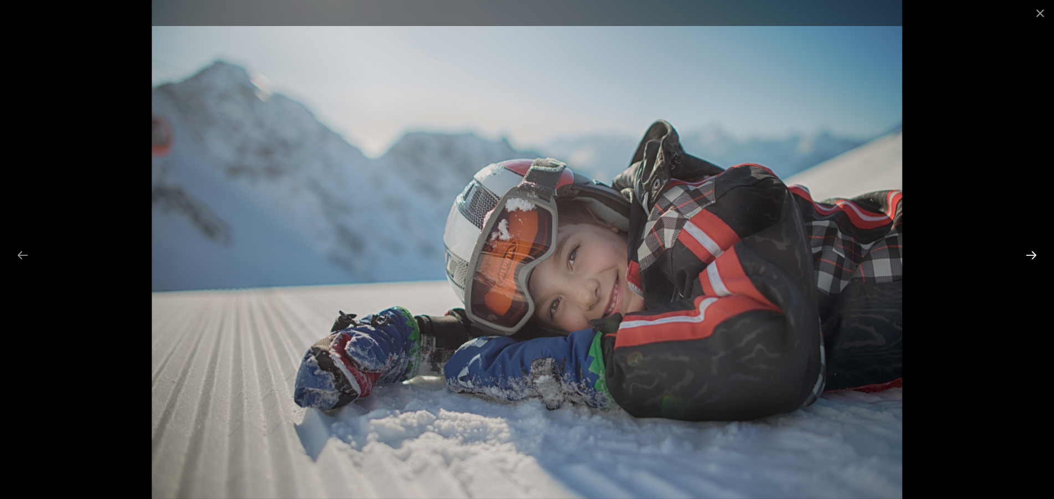
click at [1033, 255] on button "Next slide" at bounding box center [1031, 255] width 23 height 22
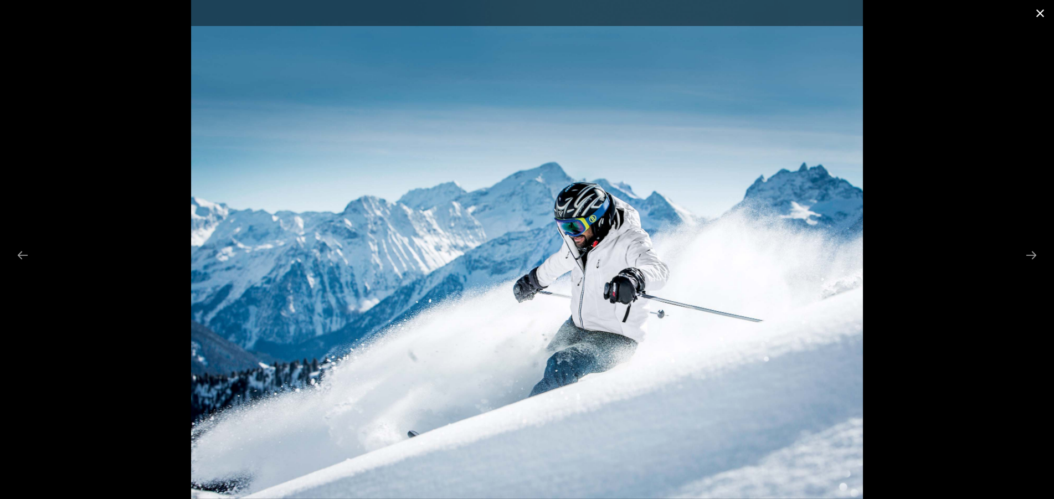
click at [1036, 14] on button "Close gallery" at bounding box center [1040, 13] width 28 height 26
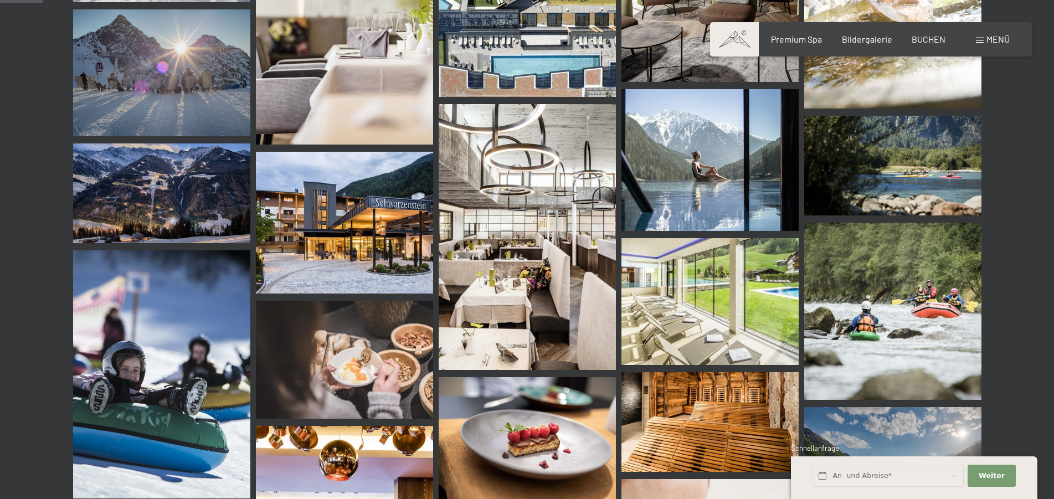
click at [550, 220] on img at bounding box center [527, 237] width 177 height 266
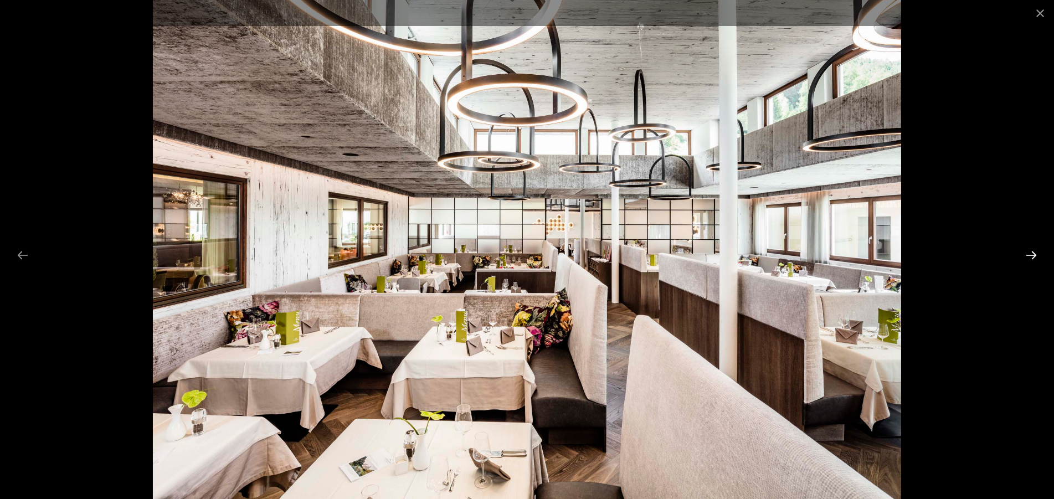
click at [1031, 255] on button "Next slide" at bounding box center [1031, 255] width 23 height 22
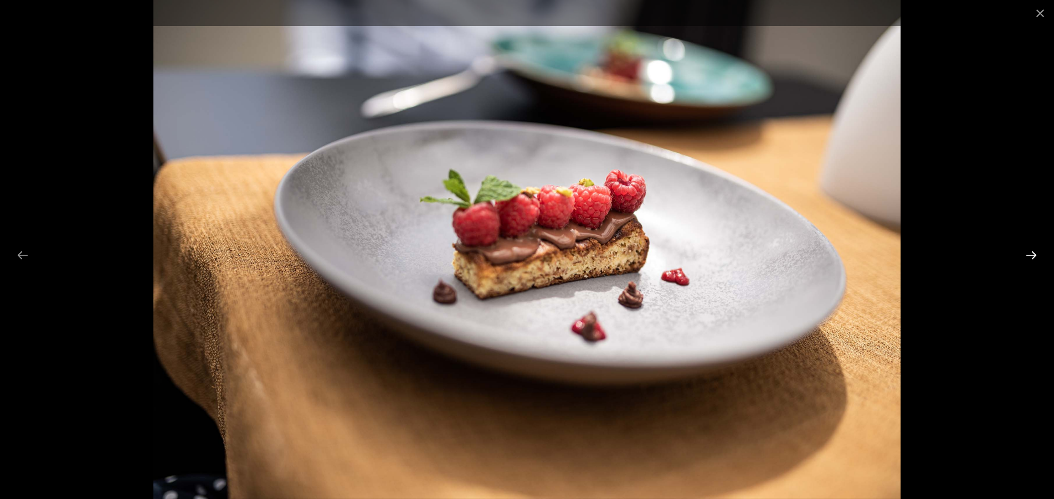
click at [1031, 255] on button "Next slide" at bounding box center [1031, 255] width 23 height 22
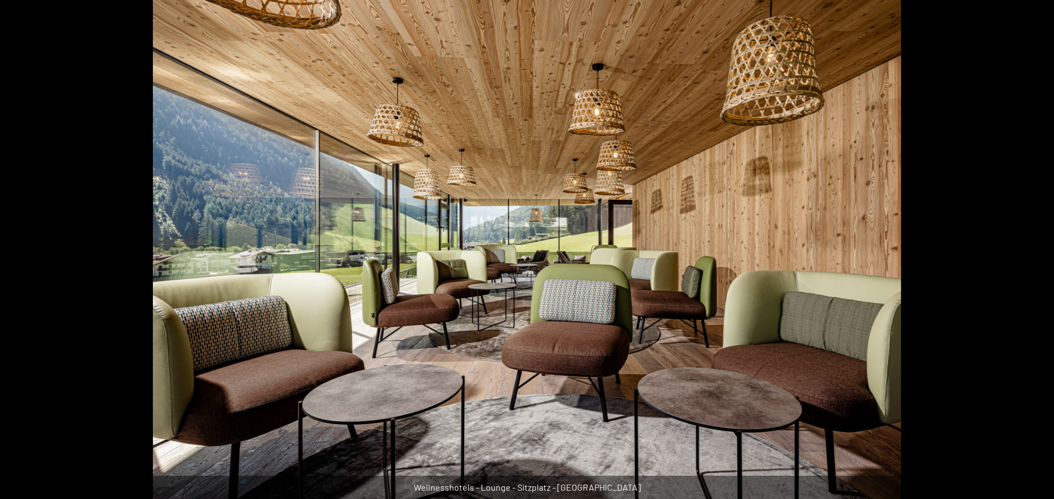
click at [1031, 255] on button "Next slide" at bounding box center [1036, 255] width 23 height 22
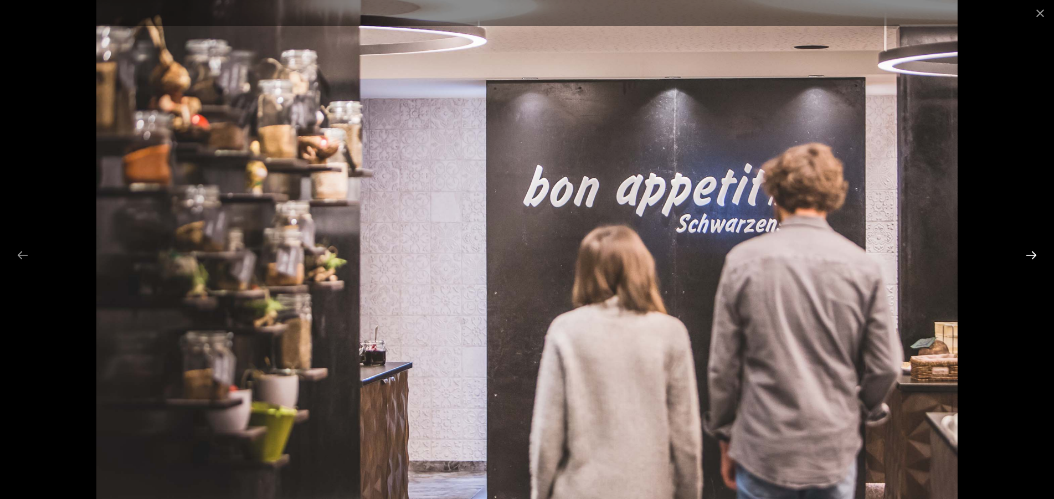
click at [1031, 255] on button "Next slide" at bounding box center [1031, 255] width 23 height 22
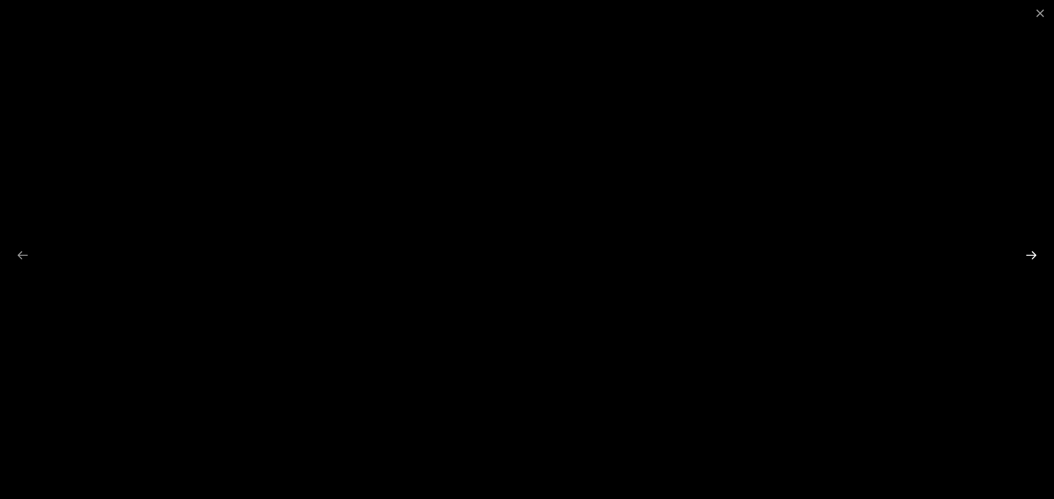
click at [1031, 255] on button "Next slide" at bounding box center [1031, 255] width 23 height 22
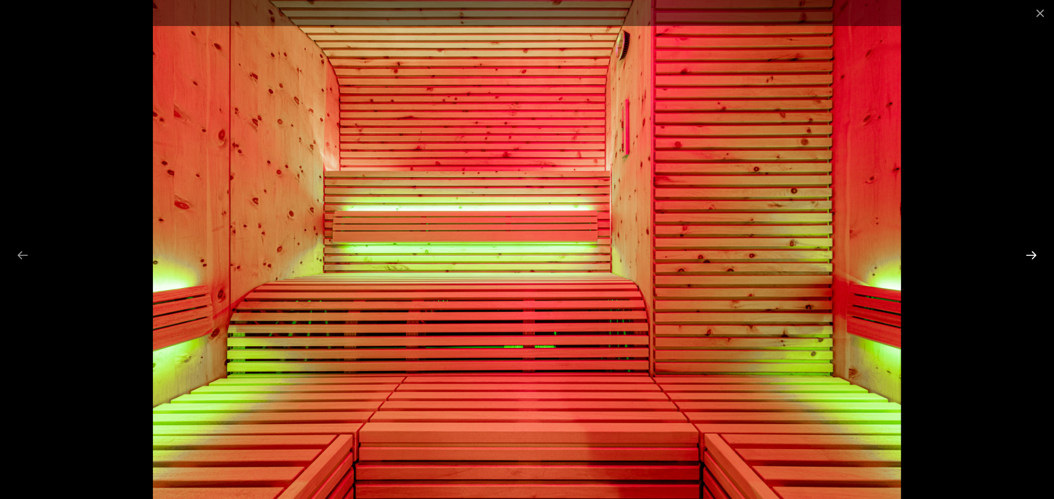
click at [1031, 255] on button "Next slide" at bounding box center [1031, 255] width 23 height 22
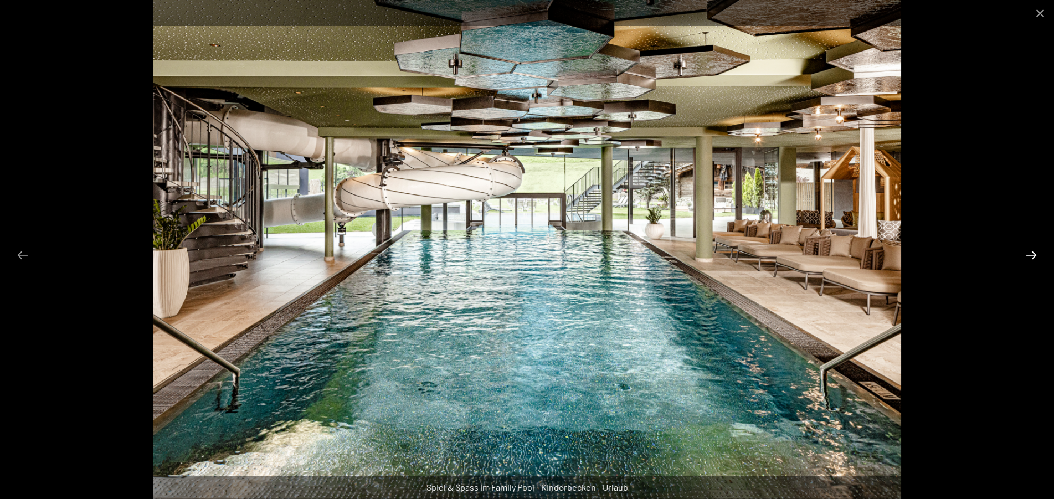
click at [1031, 255] on button "Next slide" at bounding box center [1031, 255] width 23 height 22
